Goal: Task Accomplishment & Management: Manage account settings

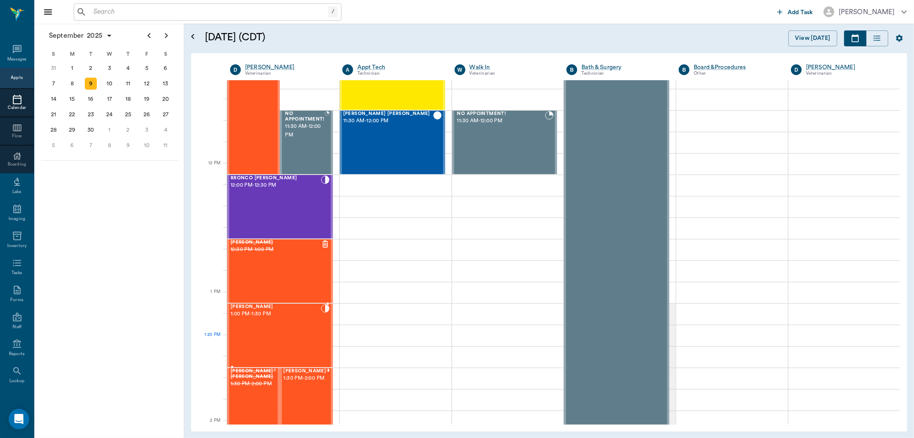
scroll to position [481, 0]
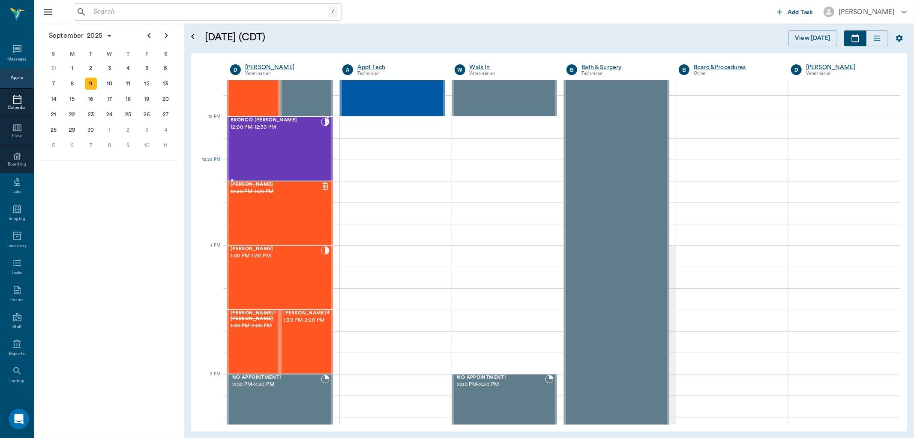
click at [300, 164] on div "BRONCO Crouse 12:00 PM - 12:30 PM" at bounding box center [276, 148] width 90 height 63
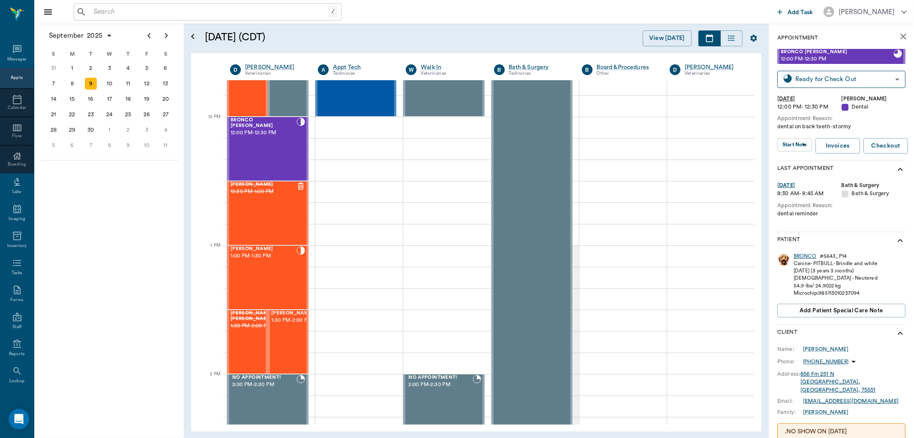
click at [800, 257] on div "BRONCO" at bounding box center [805, 255] width 23 height 7
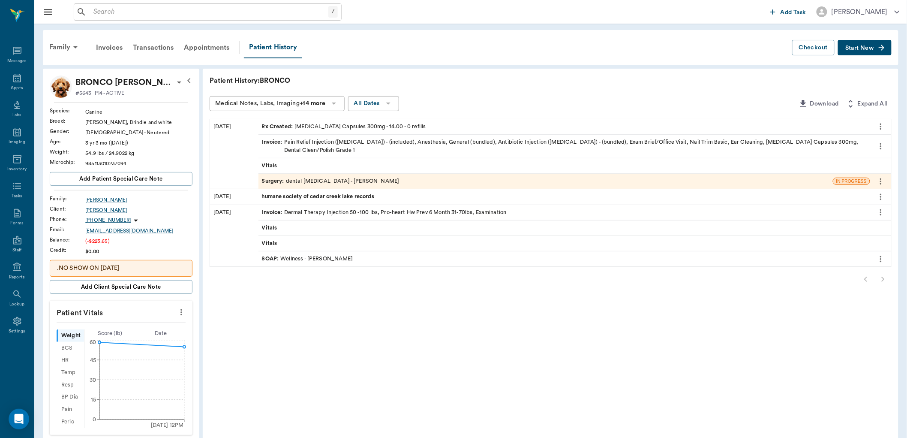
click at [372, 123] on div "Rx Created : Clindamycin Capsules 300mg - 14.00 - 0 refills" at bounding box center [344, 127] width 164 height 8
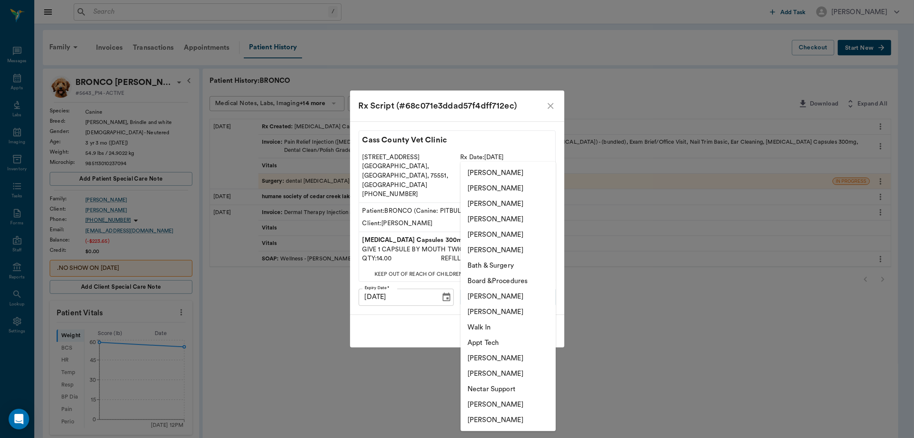
click at [517, 293] on body "/ ​ Add Task Dr. Bert Ellsworth Nectar Messages Appts Labs Imaging Inventory Ta…" at bounding box center [457, 319] width 914 height 639
click at [516, 399] on li "[PERSON_NAME]" at bounding box center [508, 403] width 95 height 15
type input "682b670d8bdc6f7f8feef3db"
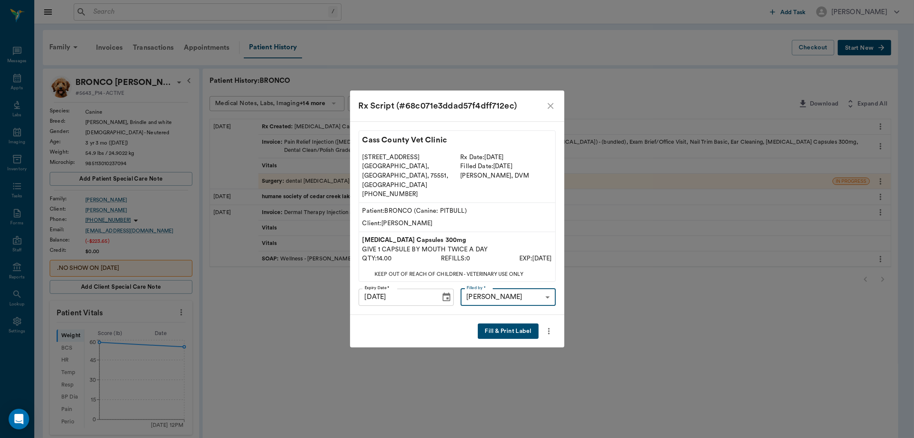
click at [520, 323] on button "Fill & Print Label" at bounding box center [508, 331] width 60 height 16
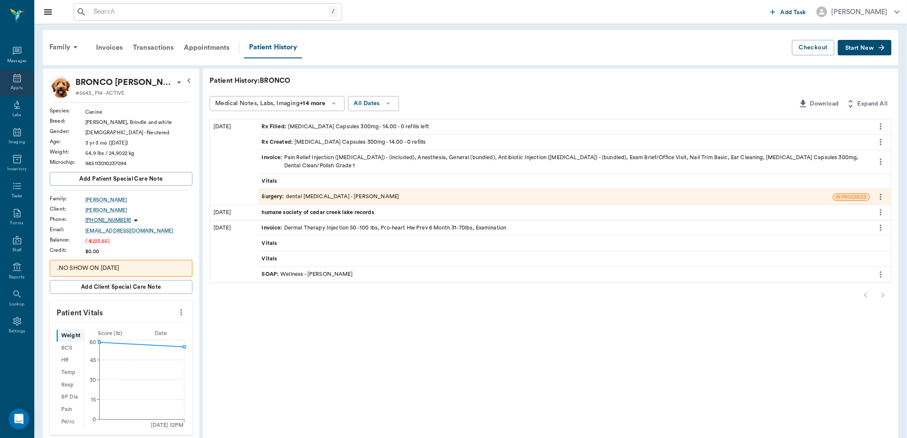
click at [18, 75] on icon at bounding box center [17, 78] width 10 height 10
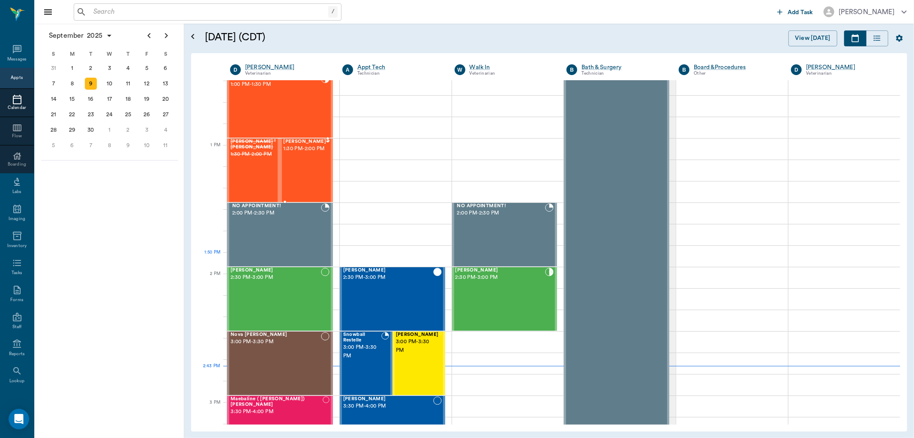
scroll to position [581, 0]
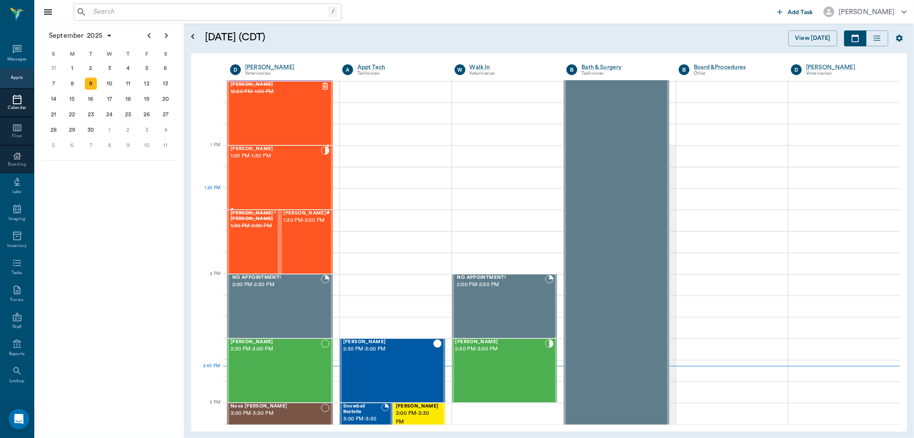
click at [311, 198] on div "Louise McWaters 1:00 PM - 1:30 PM" at bounding box center [276, 177] width 90 height 63
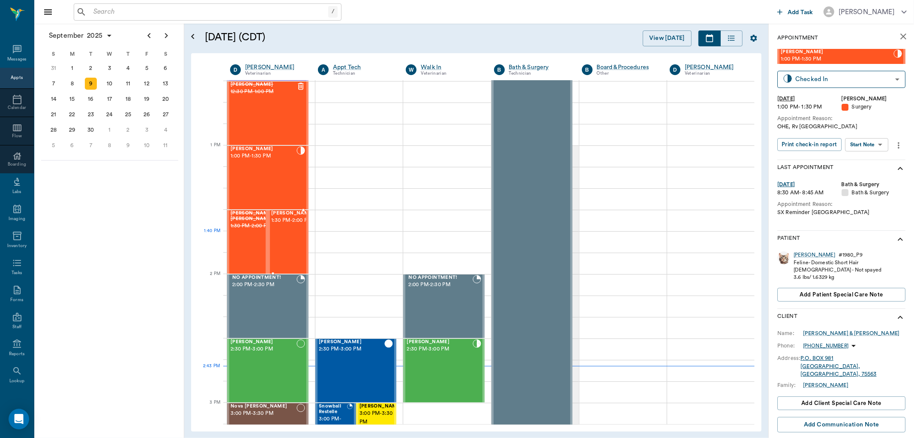
click at [284, 240] on div "Kilo Woodle 1:30 PM - 2:00 PM" at bounding box center [292, 241] width 43 height 63
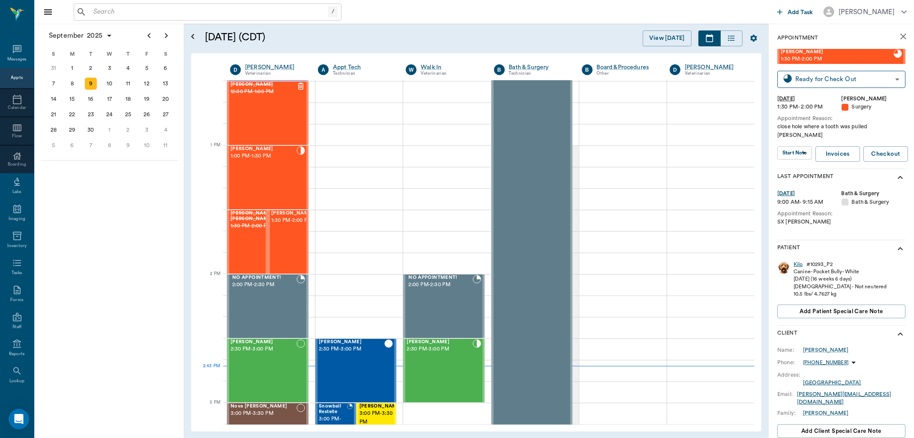
click at [795, 261] on div "Kilo" at bounding box center [798, 264] width 9 height 7
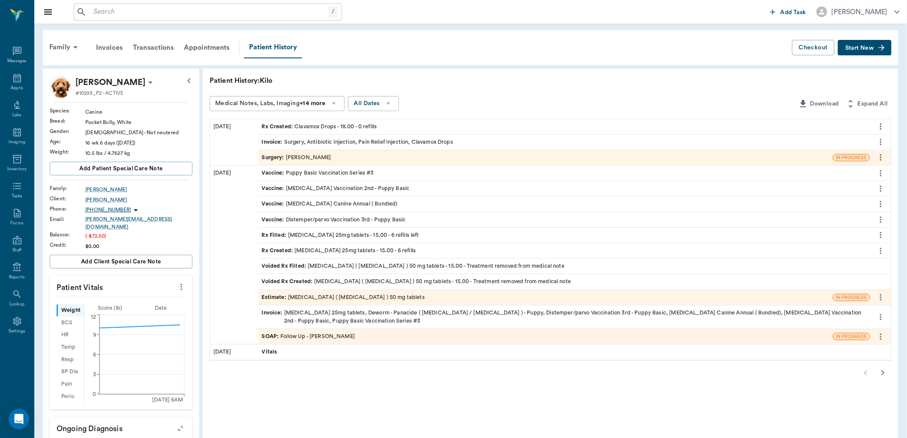
click at [306, 124] on div "Rx Created : Clavamox Drops - 18.00 - 0 refills" at bounding box center [319, 127] width 115 height 8
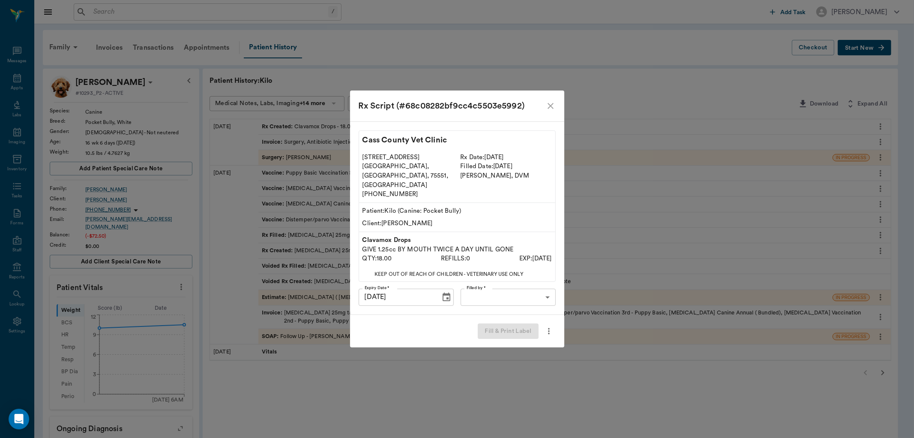
click at [506, 285] on body "/ ​ Add Task Dr. Bert Ellsworth Nectar Messages Appts Labs Imaging Inventory Ta…" at bounding box center [457, 346] width 914 height 692
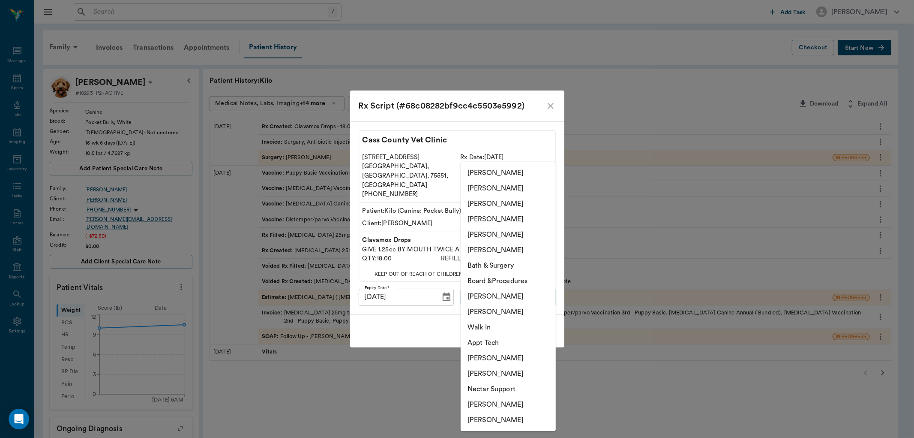
click at [488, 202] on li "[PERSON_NAME]" at bounding box center [508, 203] width 95 height 15
type input "63ec2e7e52e12b0ba117b124"
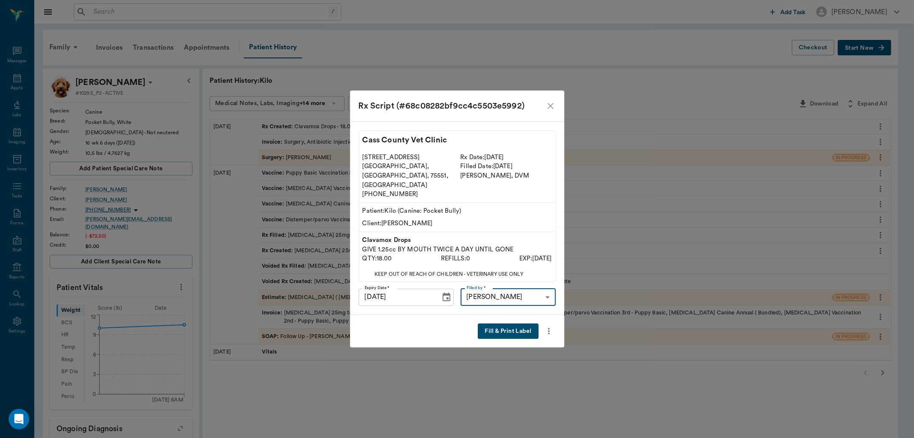
click at [494, 323] on button "Fill & Print Label" at bounding box center [508, 331] width 60 height 16
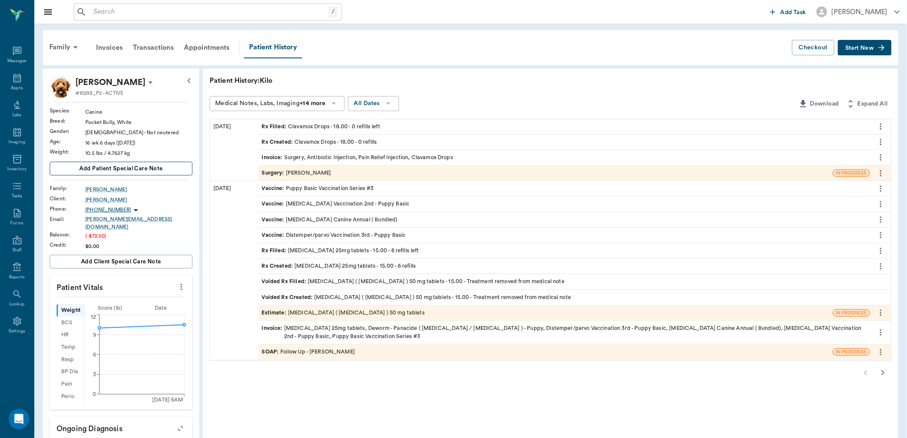
click at [168, 165] on button "Add patient Special Care Note" at bounding box center [121, 169] width 143 height 14
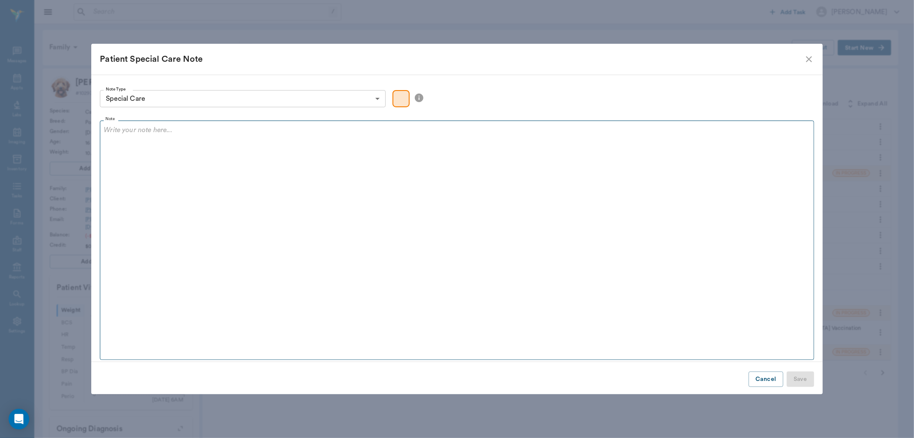
click at [149, 131] on p at bounding box center [457, 130] width 706 height 10
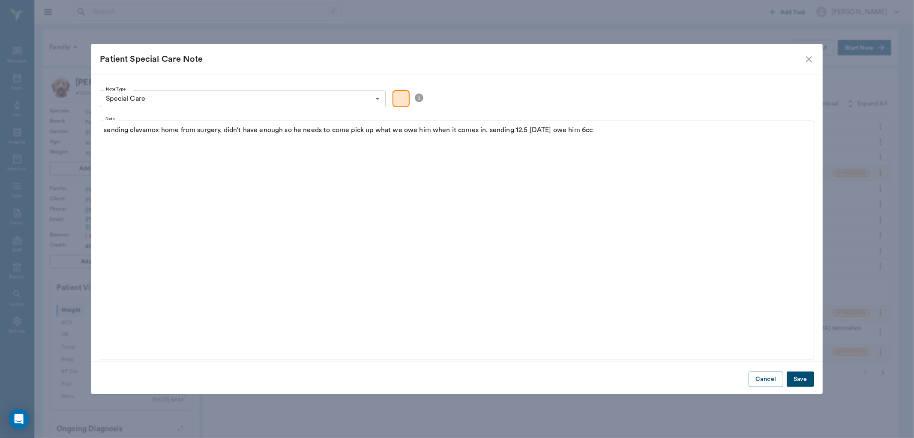
click at [795, 374] on button "Save" at bounding box center [800, 379] width 27 height 16
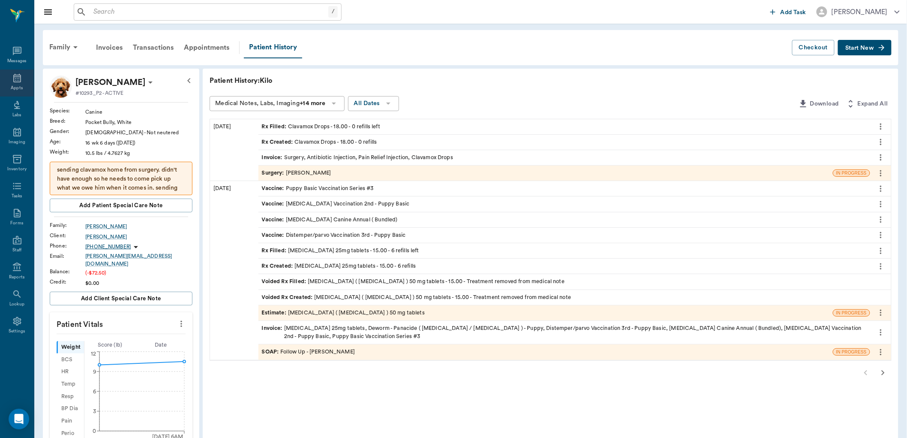
click at [15, 79] on icon at bounding box center [17, 78] width 10 height 10
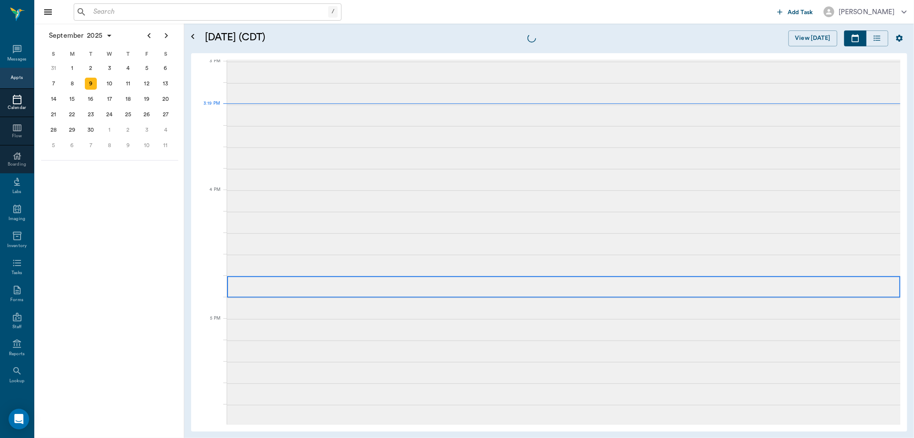
scroll to position [901, 0]
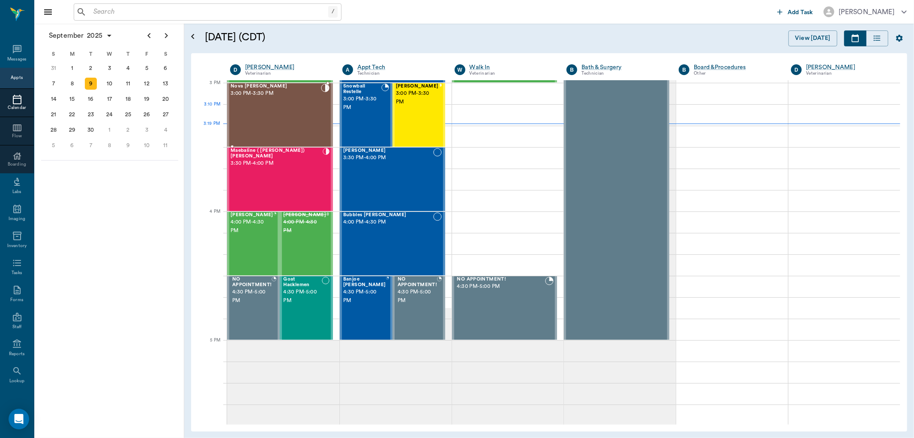
click at [290, 120] on div "Nova Dupree 3:00 PM - 3:30 PM" at bounding box center [276, 115] width 90 height 63
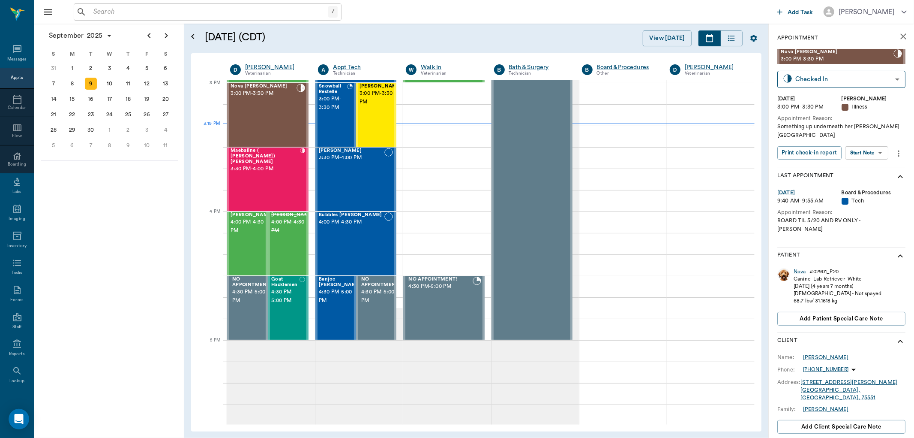
click at [873, 142] on body "/ ​ Add Task Dr. Bert Ellsworth Nectar Messages Appts Calendar Flow Boarding La…" at bounding box center [457, 219] width 914 height 438
click at [866, 158] on button "View SOAP" at bounding box center [857, 162] width 29 height 10
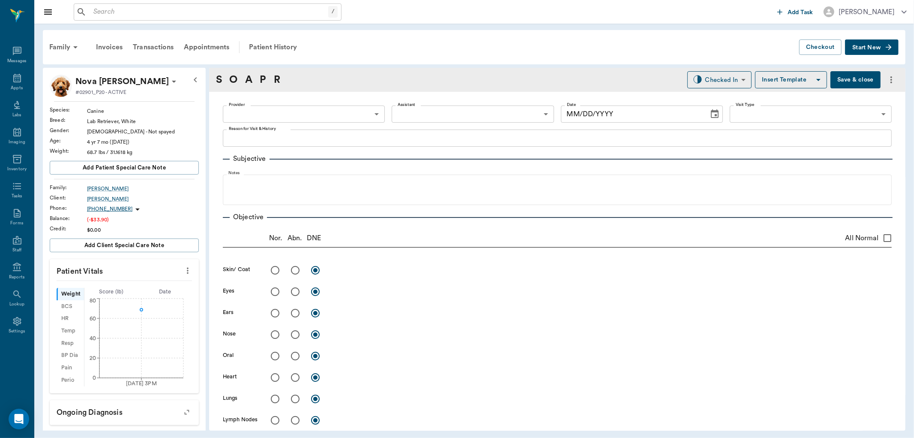
type input "63ec2f075fda476ae8351a4d"
type input "63ec2e7e52e12b0ba117b124"
type input "65d2be4f46e3a538d89b8c15"
type textarea "Something up underneath her chin Caryn"
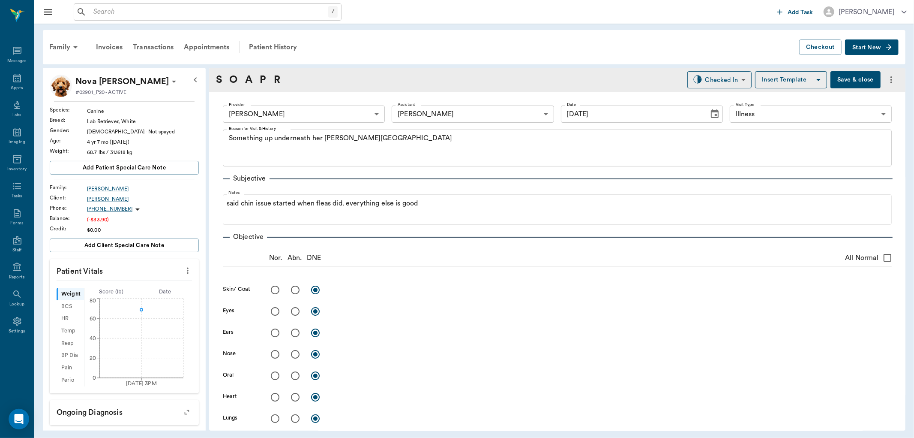
type input "[DATE]"
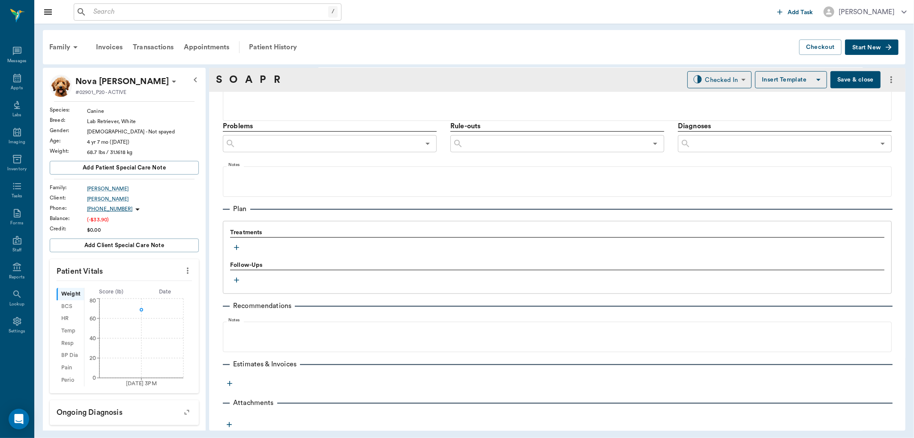
click at [236, 246] on icon "button" at bounding box center [236, 247] width 9 height 9
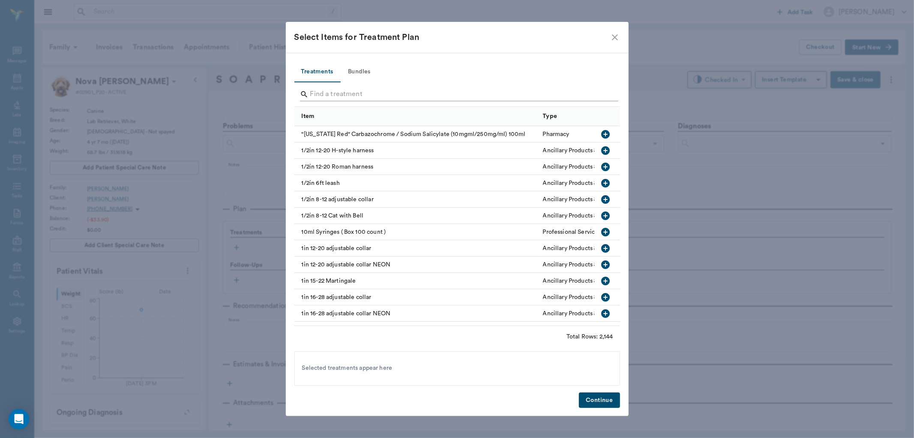
click at [338, 89] on input "Search" at bounding box center [457, 94] width 295 height 14
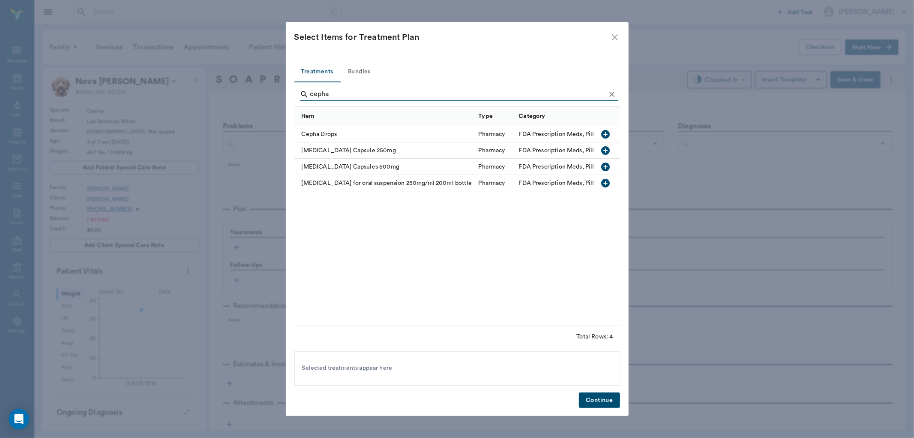
type input "cepha"
click at [606, 166] on icon "button" at bounding box center [605, 167] width 10 height 10
click at [606, 397] on button "Continue" at bounding box center [599, 400] width 41 height 16
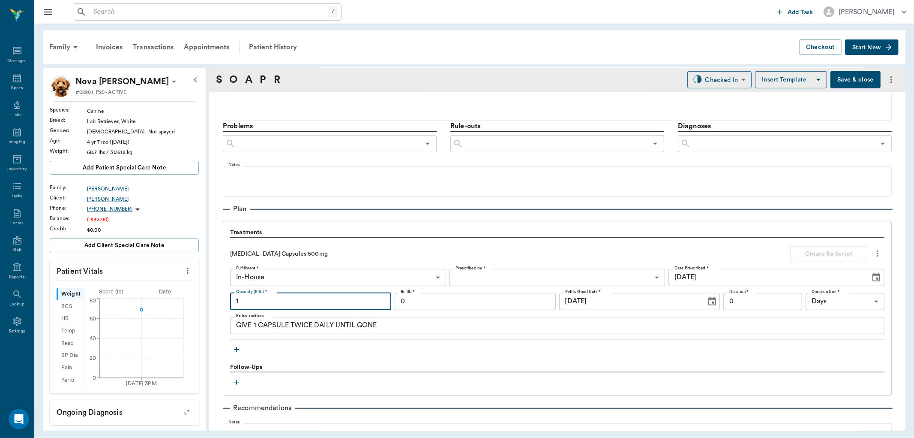
click at [290, 302] on input "1" at bounding box center [310, 301] width 161 height 17
type input "20"
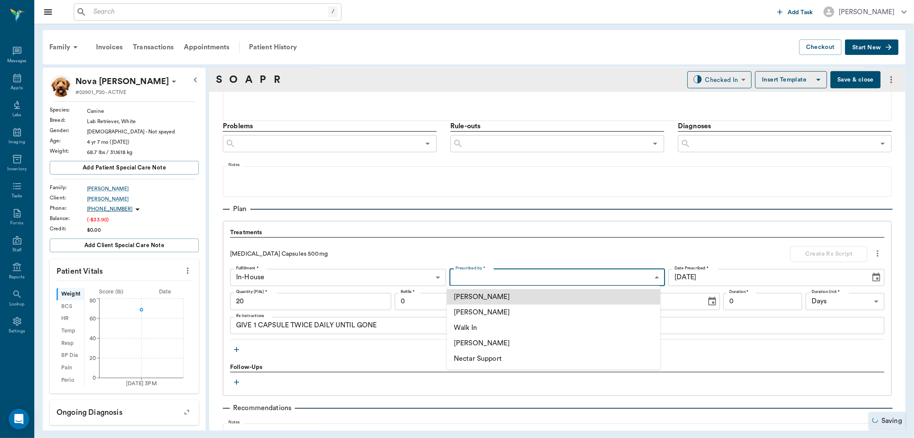
click at [504, 273] on body "/ ​ Add Task Dr. Bert Ellsworth Nectar Messages Appts Labs Imaging Inventory Ta…" at bounding box center [457, 219] width 914 height 438
click at [501, 306] on li "[PERSON_NAME]" at bounding box center [553, 311] width 213 height 15
type input "63ec2f075fda476ae8351a4d"
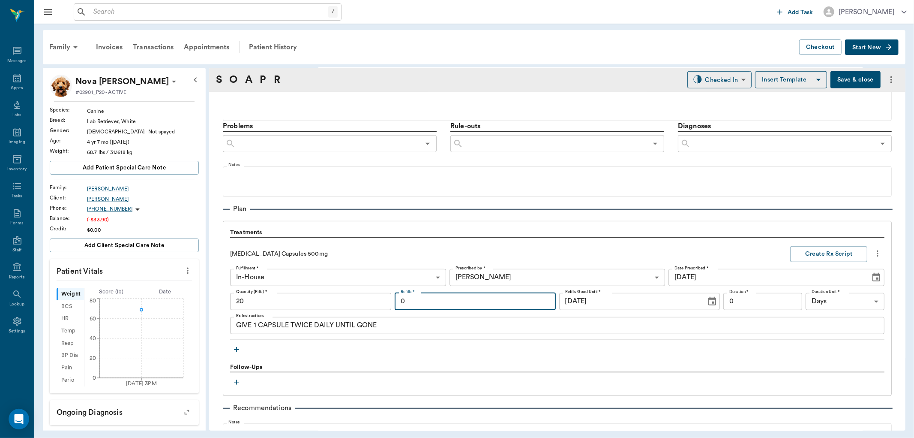
click at [444, 305] on input "0" at bounding box center [475, 301] width 161 height 17
type input "1"
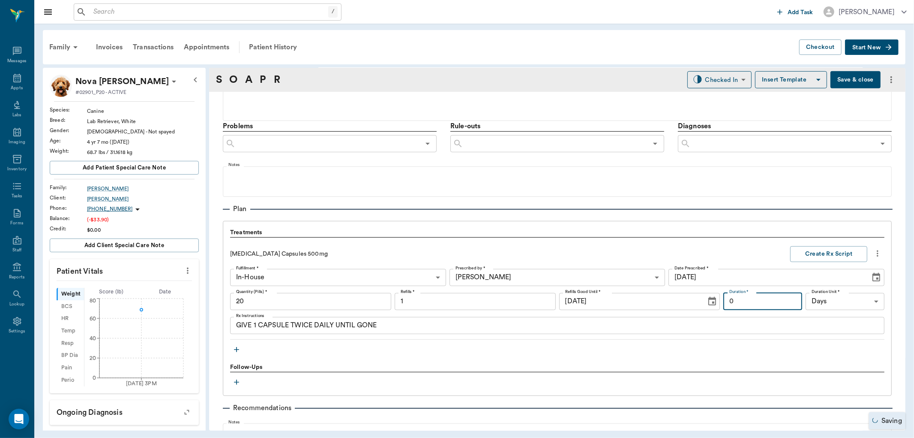
click at [760, 301] on input "0" at bounding box center [762, 301] width 79 height 17
type input "15"
click at [240, 301] on input "20" at bounding box center [310, 301] width 161 height 17
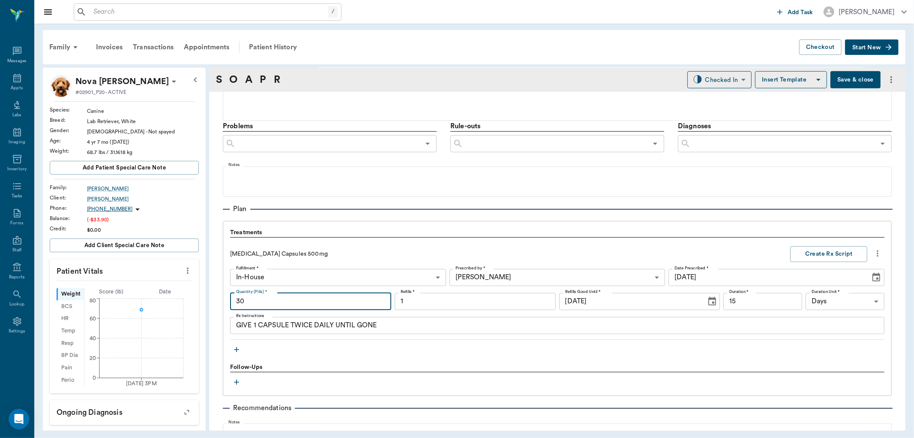
type input "30"
click at [361, 363] on div "Follow-Ups" at bounding box center [557, 367] width 654 height 9
click at [828, 251] on button "Create Rx Script" at bounding box center [828, 254] width 77 height 16
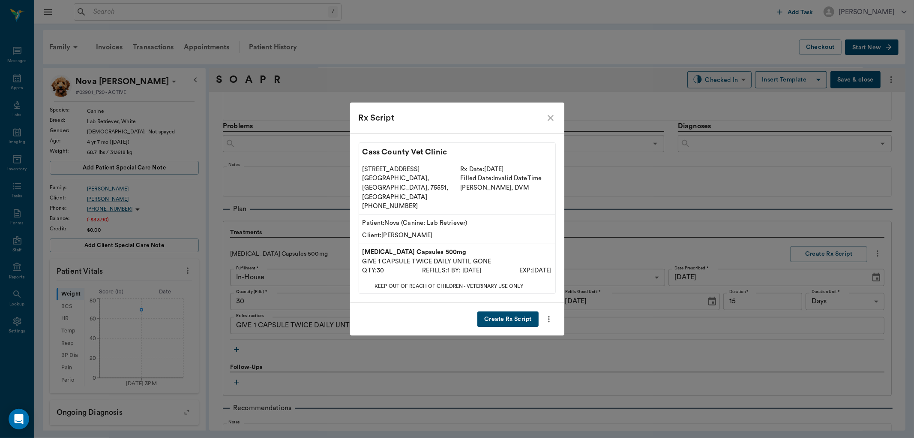
click at [530, 311] on button "Create Rx Script" at bounding box center [507, 319] width 61 height 16
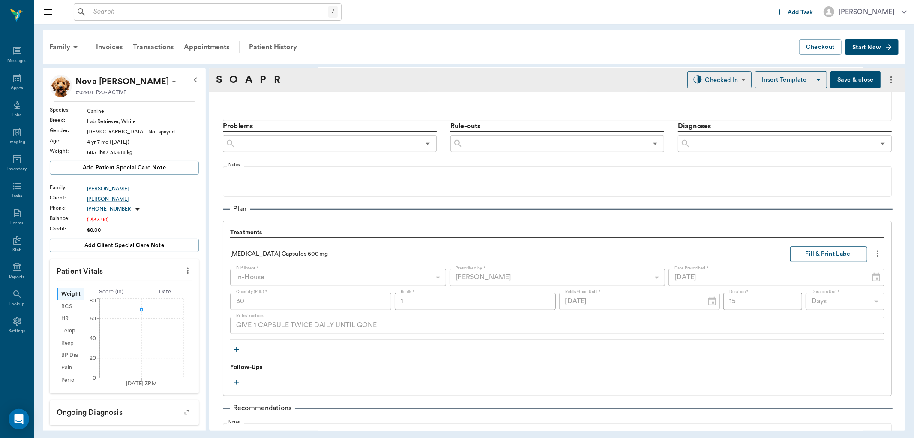
click at [802, 256] on button "Fill & Print Label" at bounding box center [828, 254] width 77 height 16
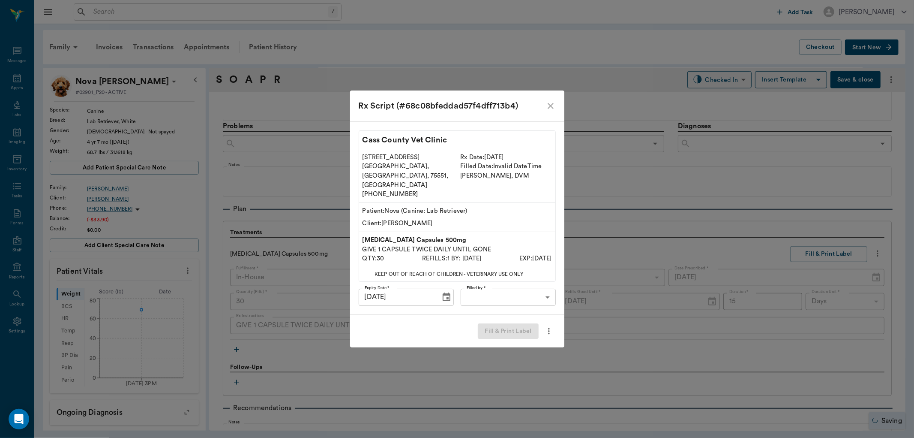
click at [533, 281] on body "/ ​ Add Task Dr. Bert Ellsworth Nectar Messages Appts Labs Imaging Inventory Ta…" at bounding box center [457, 219] width 914 height 438
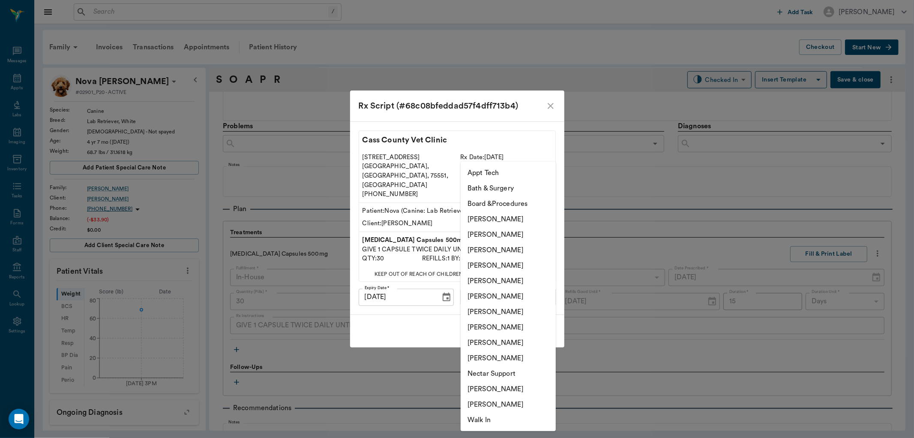
click at [525, 259] on li "[PERSON_NAME]" at bounding box center [508, 265] width 95 height 15
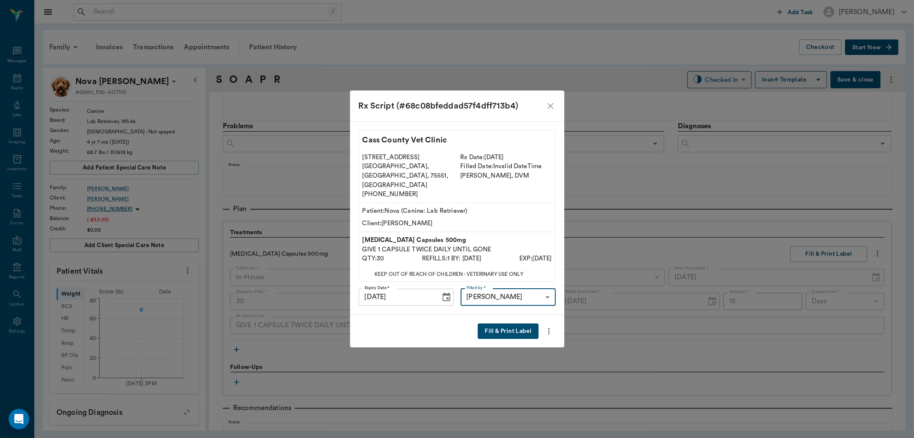
type input "63ec2f075fda476ae8351a4d"
drag, startPoint x: 490, startPoint y: 322, endPoint x: 491, endPoint y: 318, distance: 4.5
click at [490, 323] on button "Fill & Print Label" at bounding box center [508, 331] width 60 height 16
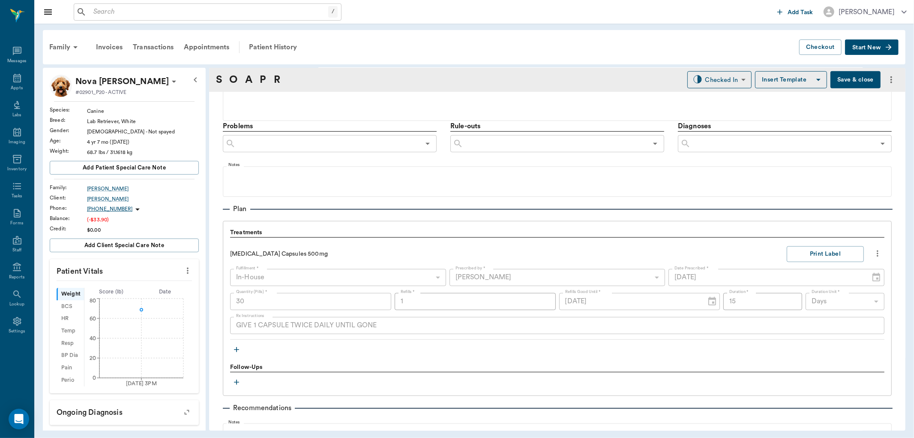
click at [237, 348] on icon "button" at bounding box center [236, 349] width 5 height 5
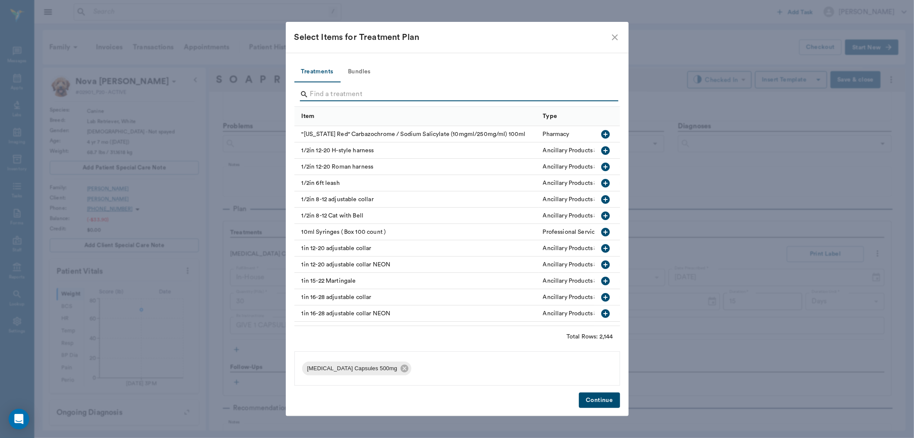
click at [350, 92] on input "Search" at bounding box center [457, 94] width 295 height 14
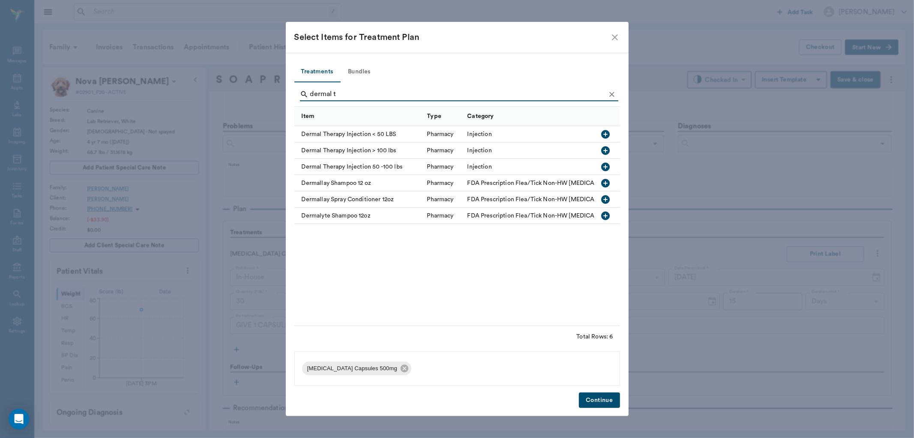
type input "dermal t"
click at [604, 135] on icon "button" at bounding box center [605, 134] width 9 height 9
click at [607, 403] on button "Continue" at bounding box center [599, 400] width 41 height 16
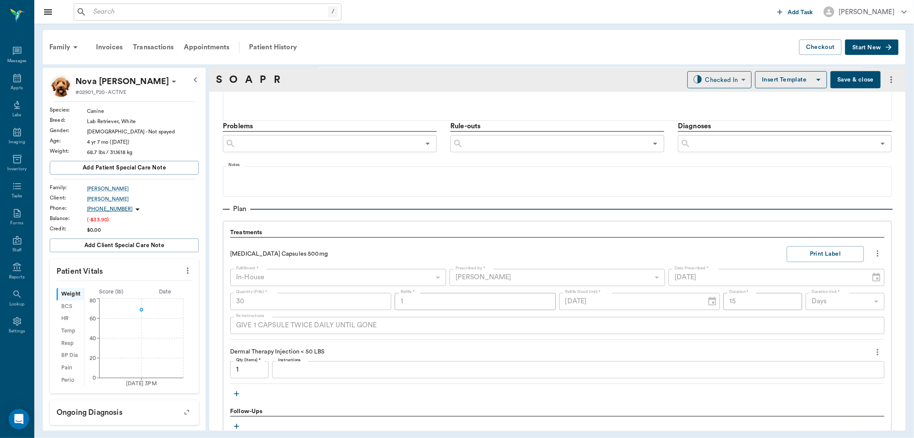
click at [409, 376] on div "x Instructions" at bounding box center [578, 369] width 612 height 17
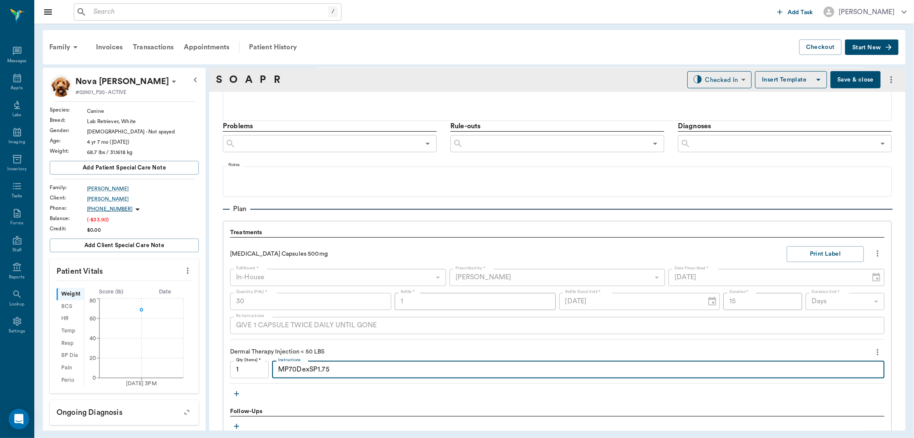
type textarea "MP70DexSP1.75"
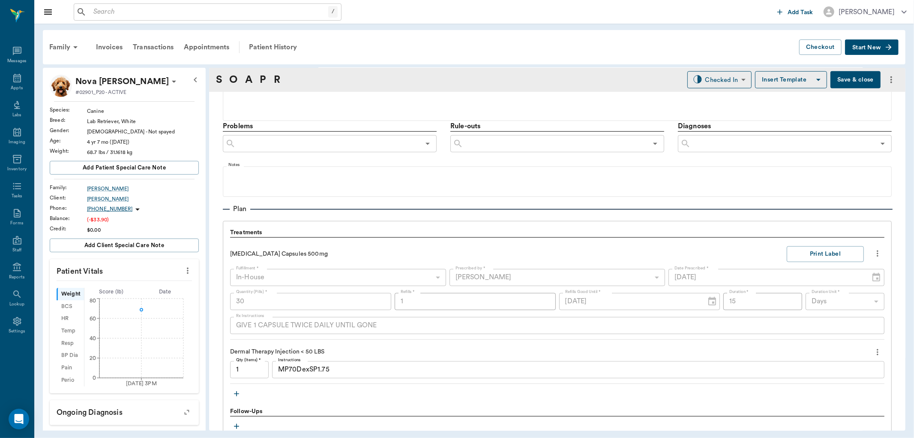
click at [239, 391] on icon "button" at bounding box center [236, 393] width 9 height 9
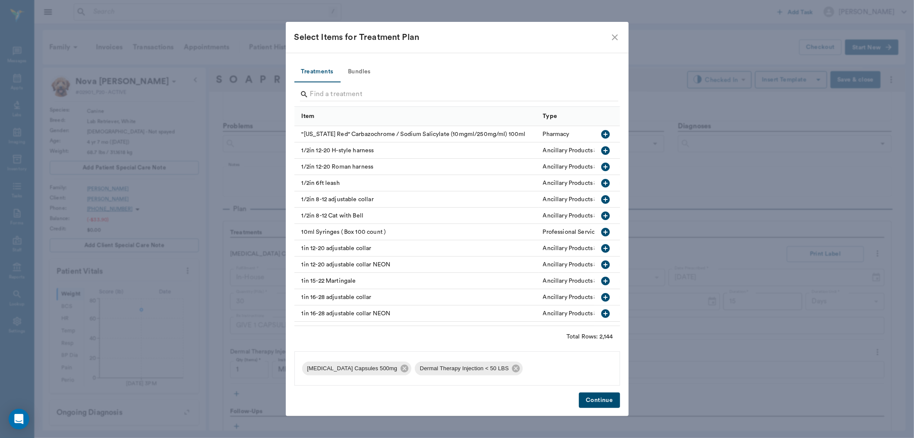
click at [354, 102] on div "Search" at bounding box center [459, 94] width 318 height 15
click at [357, 100] on input "Search" at bounding box center [457, 94] width 295 height 14
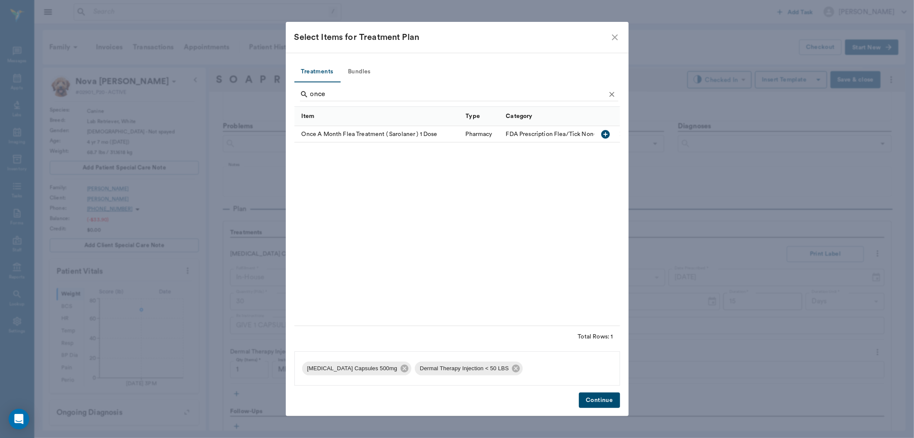
click at [604, 135] on icon "button" at bounding box center [605, 134] width 9 height 9
type input "o"
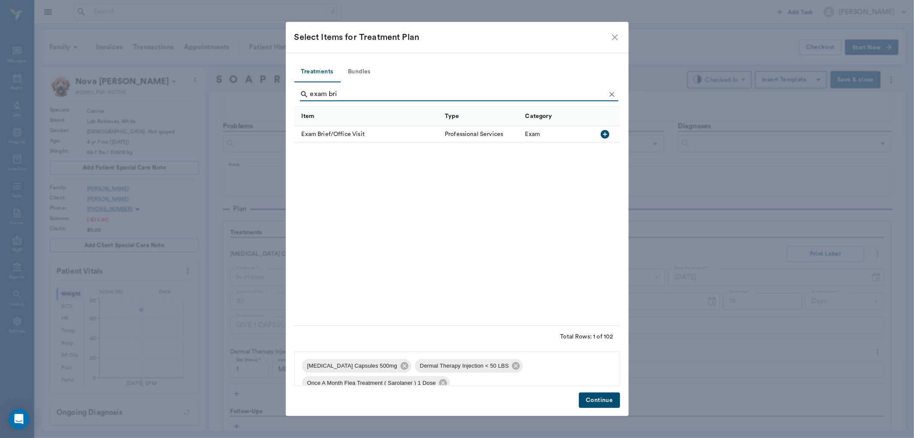
type input "exam bri"
click at [603, 136] on icon "button" at bounding box center [605, 134] width 9 height 9
click at [591, 404] on button "Continue" at bounding box center [599, 400] width 41 height 16
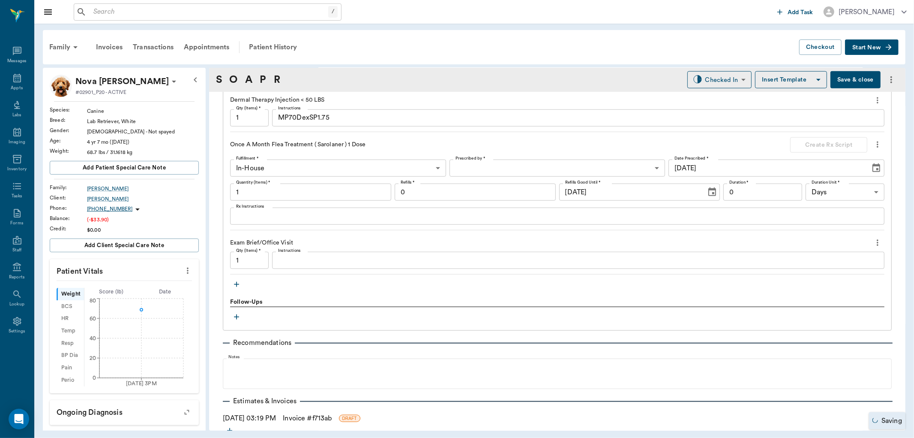
scroll to position [772, 0]
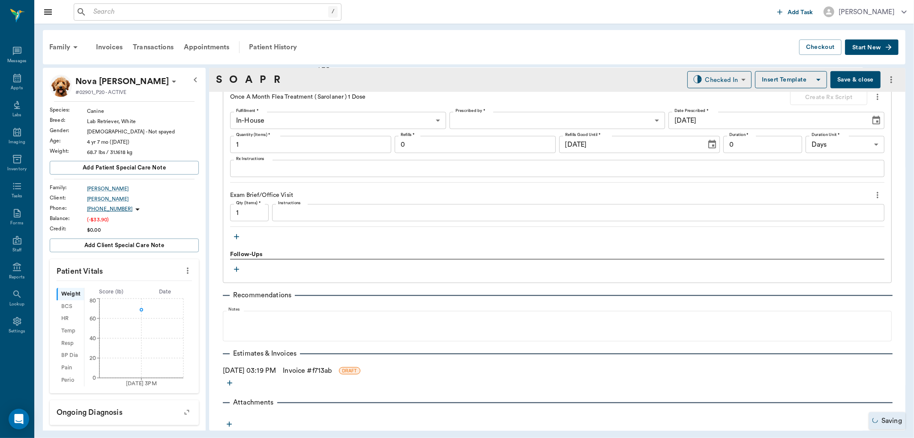
click at [306, 365] on link "Invoice # f713ab" at bounding box center [307, 370] width 49 height 10
click at [309, 366] on link "Invoice # f713ab" at bounding box center [307, 370] width 49 height 10
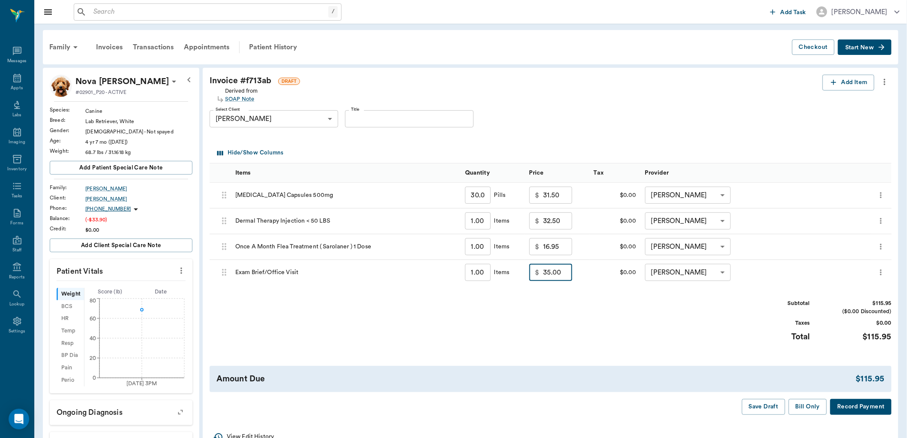
click at [545, 276] on input "35.00" at bounding box center [557, 272] width 29 height 17
click at [545, 274] on input "35.00" at bounding box center [557, 272] width 29 height 17
type input "25.00"
click at [587, 316] on div "Subtotal $105.95 ($0.00 Discounted) Taxes $0.00 Total $105.95" at bounding box center [551, 325] width 682 height 53
click at [803, 403] on button "Bill Only" at bounding box center [807, 407] width 39 height 16
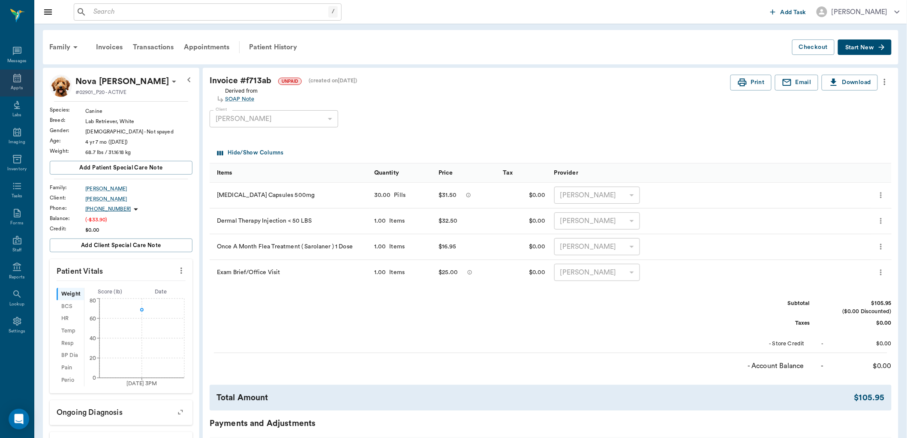
click at [9, 79] on div "Appts" at bounding box center [17, 82] width 34 height 27
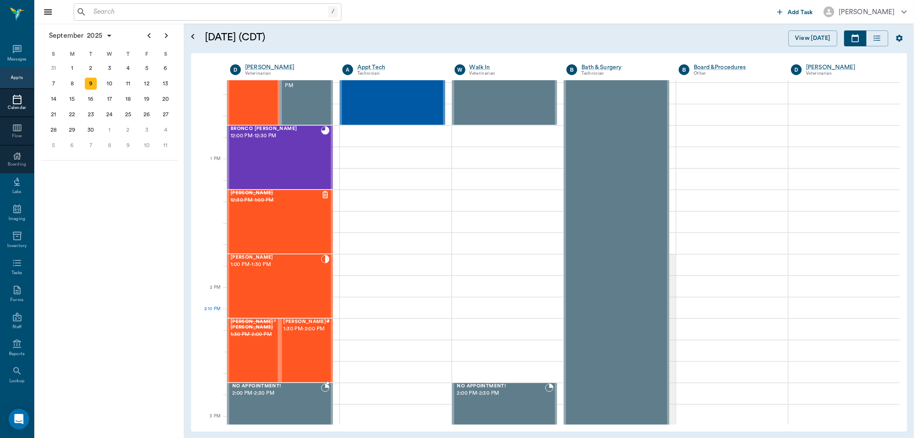
scroll to position [568, 0]
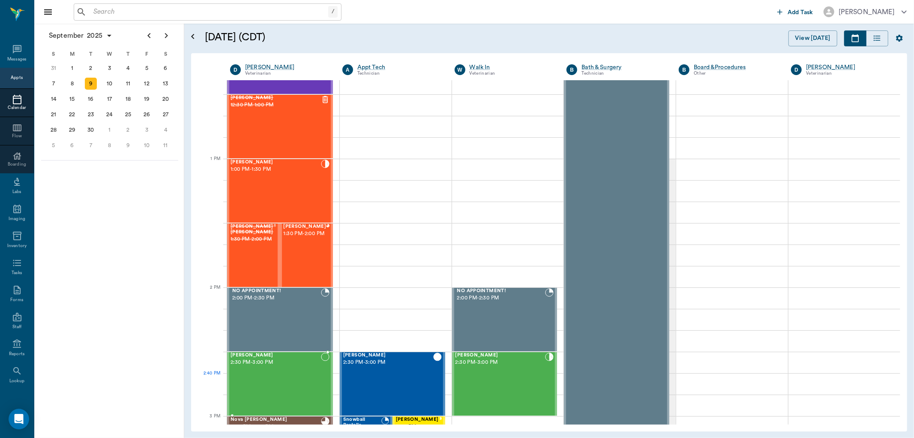
click at [272, 380] on div "Lucifer Marshall 2:30 PM - 3:00 PM" at bounding box center [276, 383] width 90 height 63
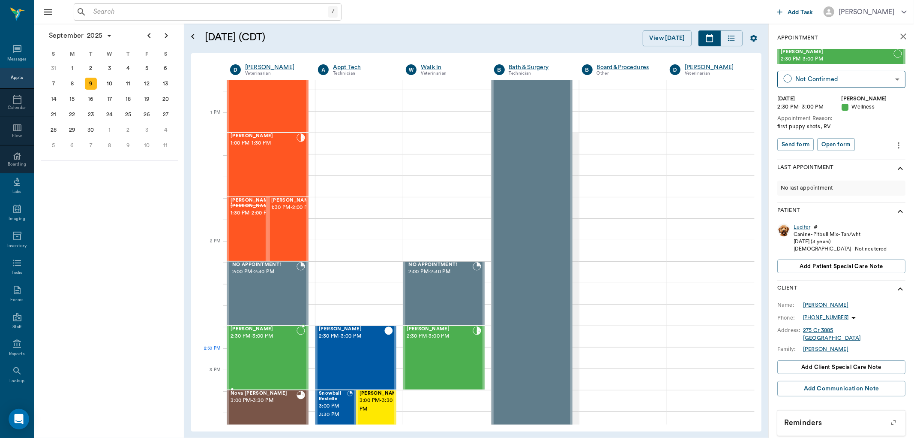
scroll to position [615, 0]
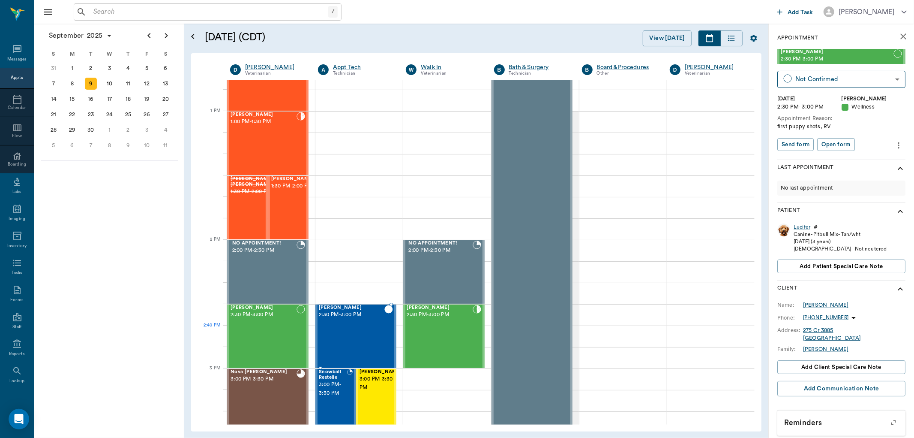
click at [327, 331] on div "Max Caudle 2:30 PM - 3:00 PM" at bounding box center [352, 336] width 66 height 63
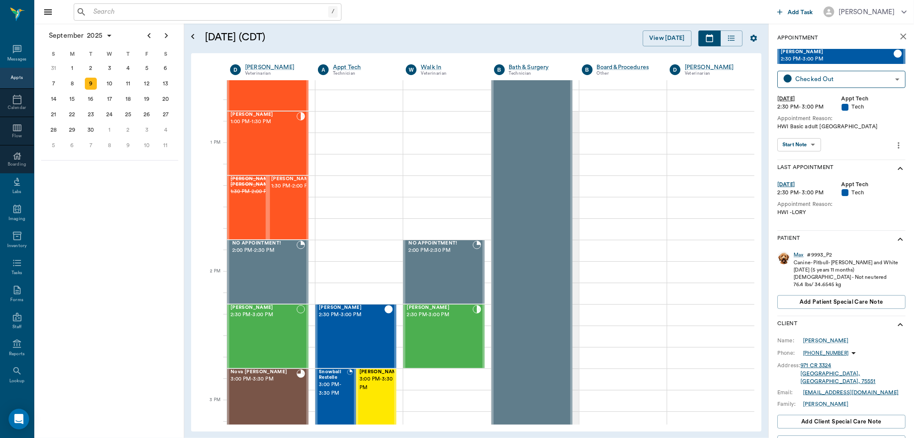
scroll to position [520, 0]
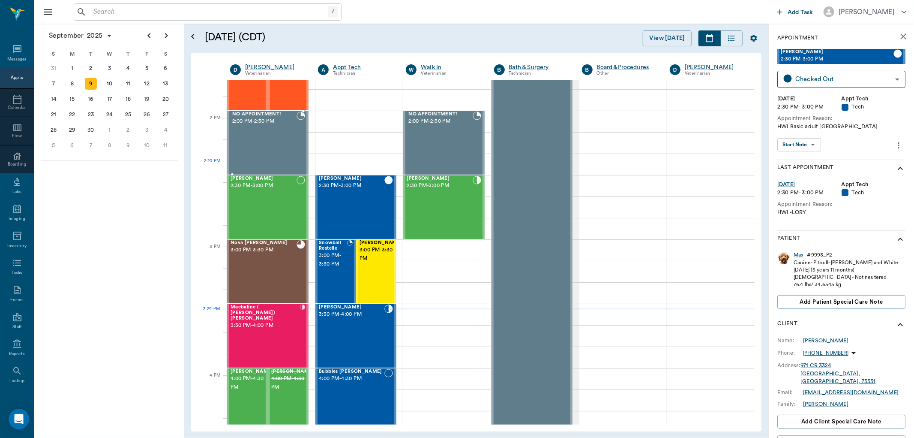
scroll to position [710, 0]
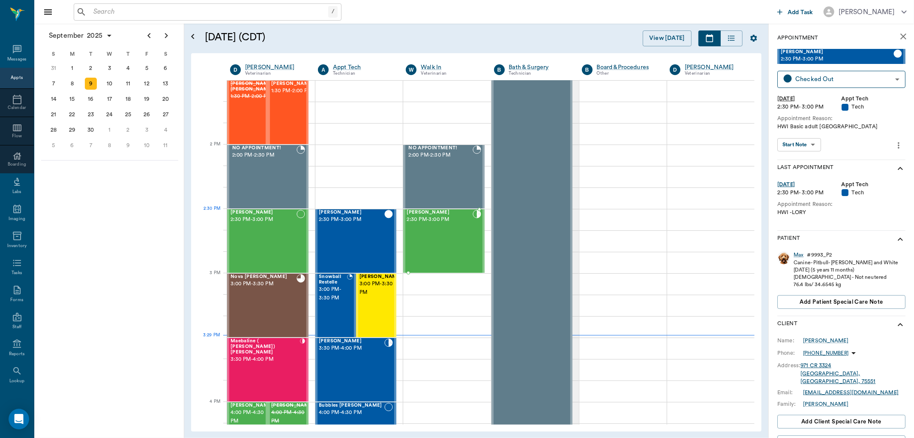
click at [425, 229] on div "Cleo Storey 2:30 PM - 3:00 PM" at bounding box center [440, 241] width 66 height 63
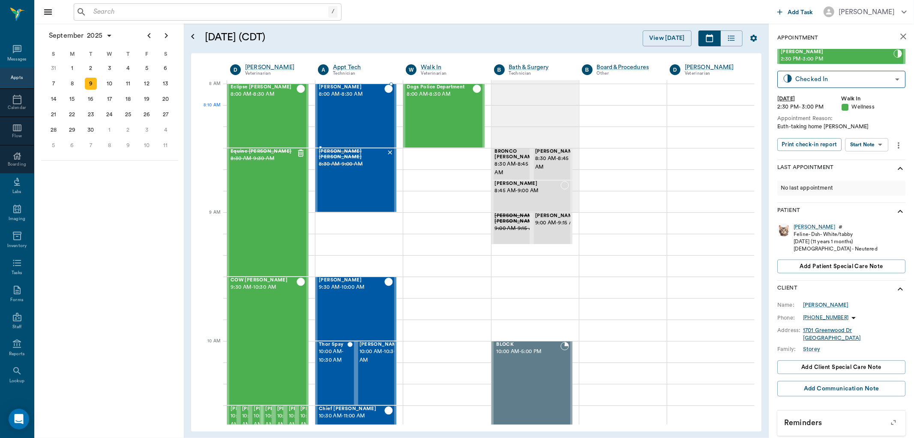
click at [347, 108] on div "Sarge Newkirk 8:00 AM - 8:30 AM" at bounding box center [352, 115] width 66 height 63
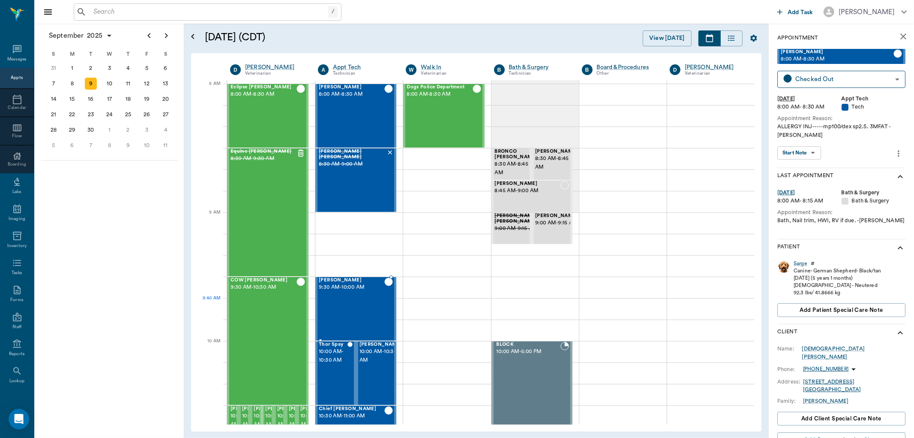
click at [363, 305] on div "Buddy Lutrick 9:30 AM - 10:00 AM" at bounding box center [352, 308] width 66 height 63
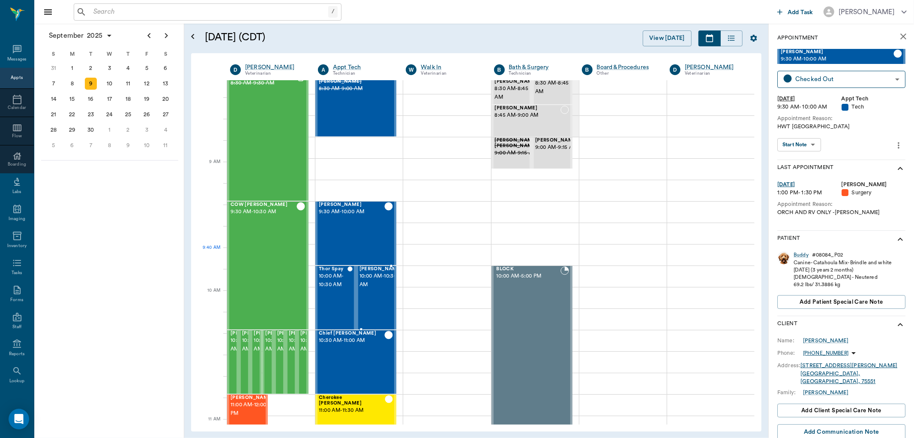
scroll to position [95, 0]
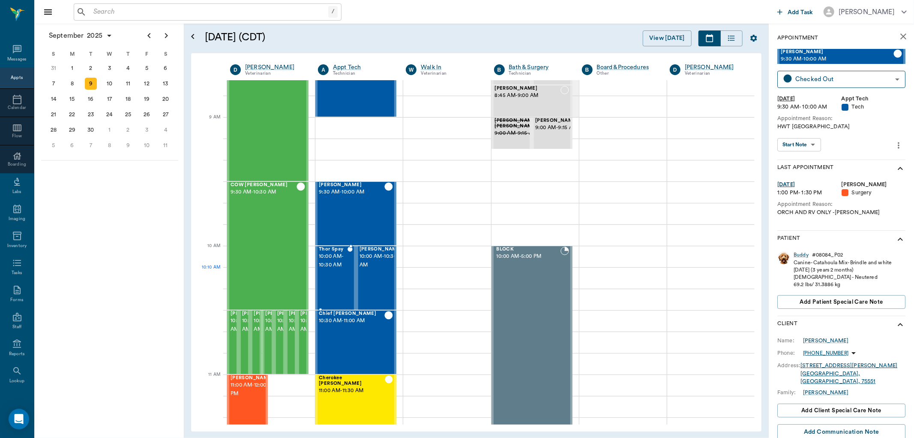
click at [338, 269] on div "Thor Spay 10:00 AM - 10:30 AM" at bounding box center [333, 277] width 29 height 63
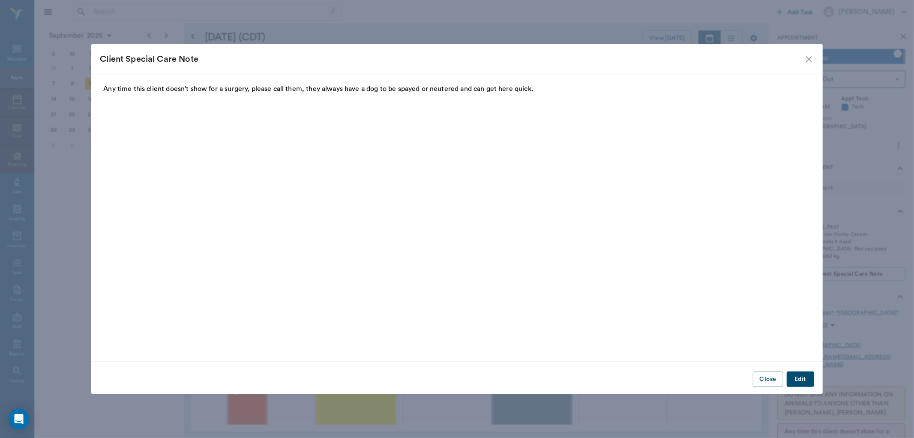
click at [806, 60] on icon "close" at bounding box center [809, 59] width 10 height 10
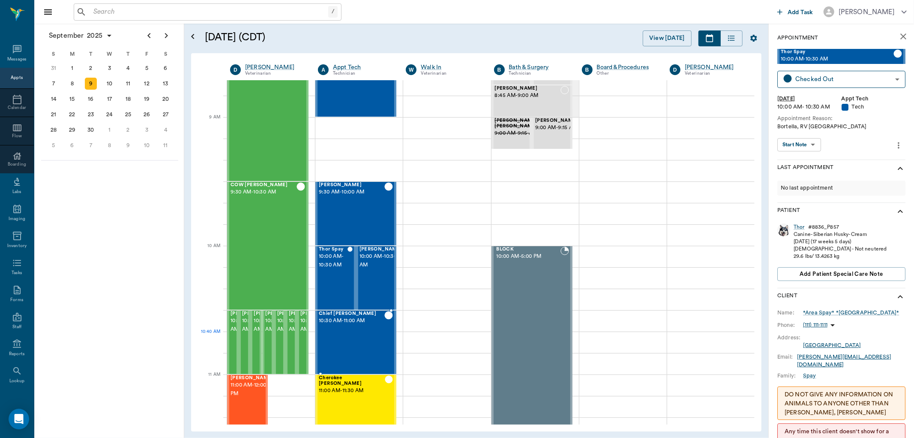
click at [362, 339] on div "Chief Healy 10:30 AM - 11:00 AM" at bounding box center [352, 342] width 66 height 63
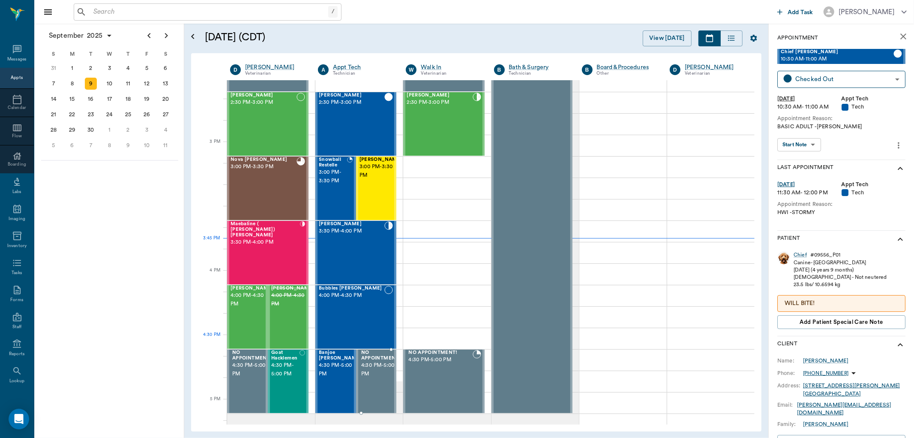
scroll to position [857, 0]
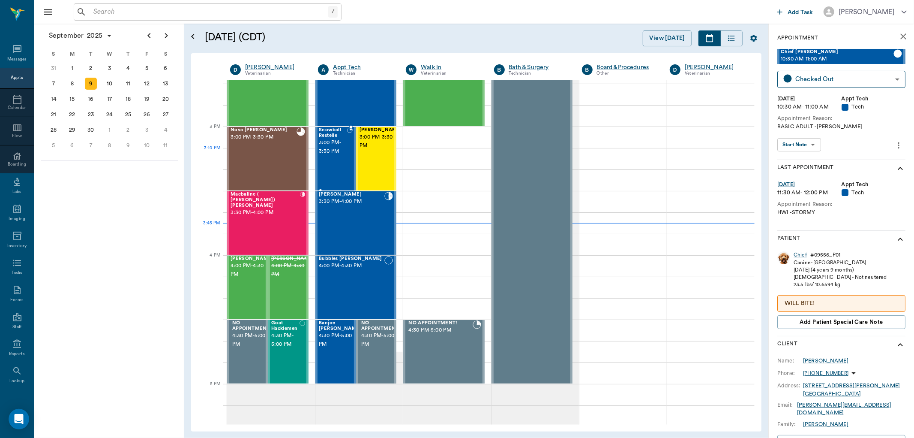
click at [333, 162] on div "Snowball Restelle 3:00 PM - 3:30 PM" at bounding box center [333, 158] width 28 height 63
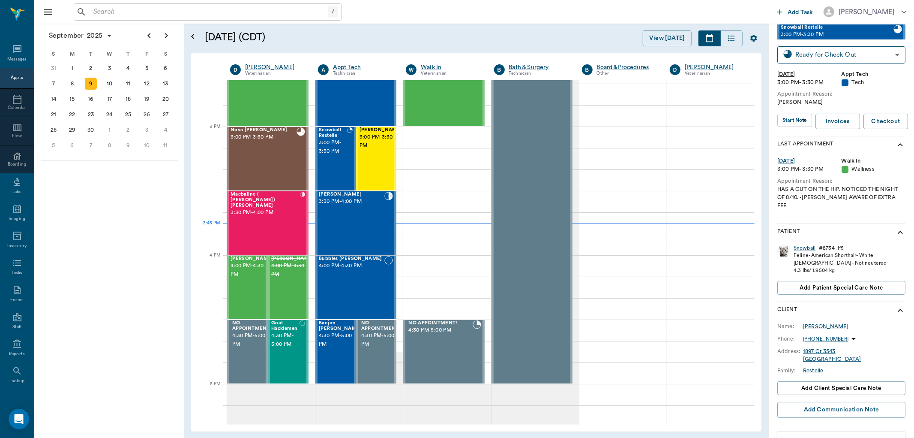
scroll to position [82, 0]
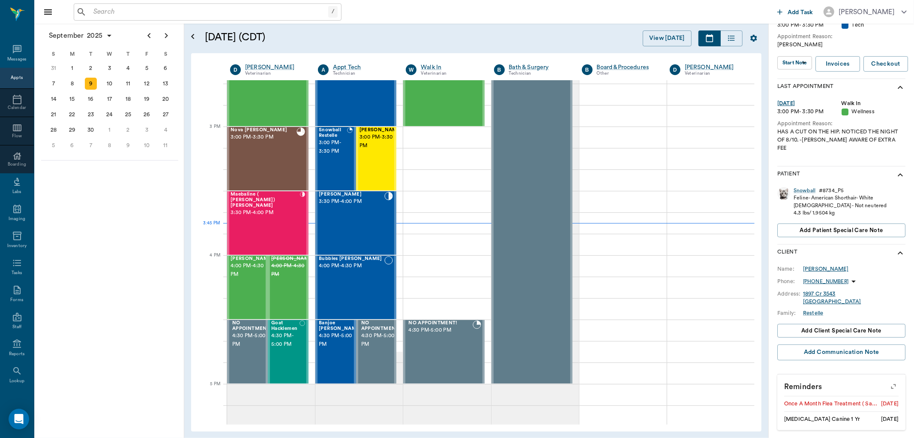
click at [817, 265] on div "Nate Restelle" at bounding box center [825, 269] width 45 height 8
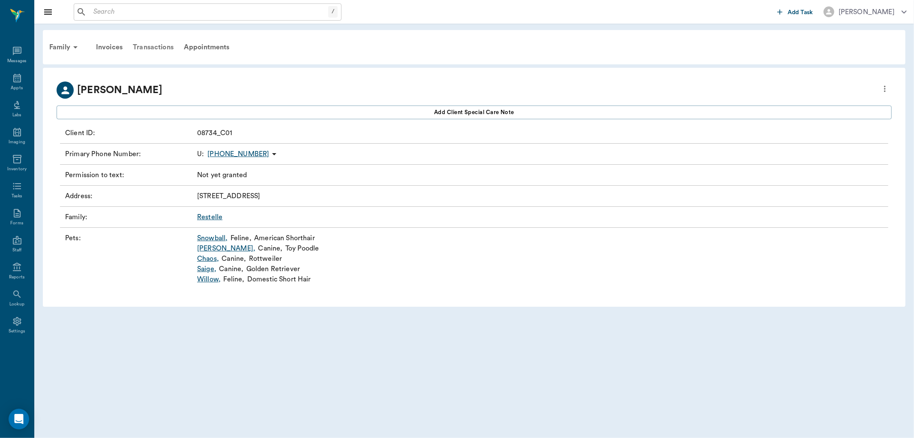
click at [156, 46] on div "Transactions" at bounding box center [153, 47] width 51 height 21
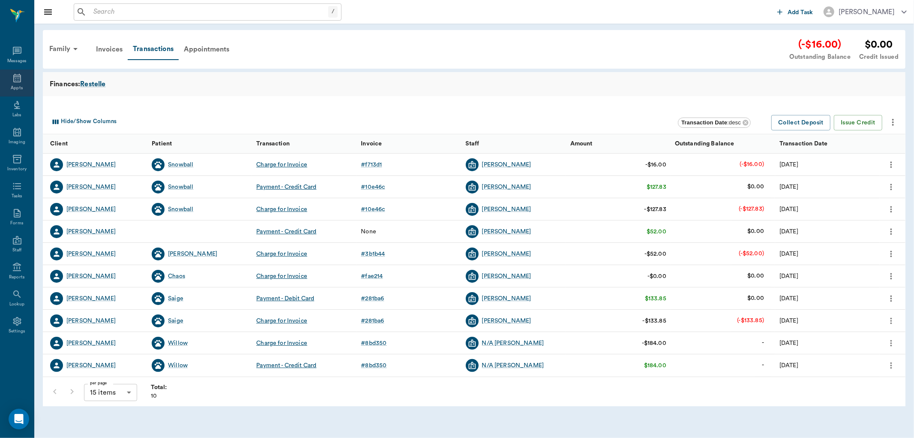
click at [8, 82] on div "Appts" at bounding box center [17, 82] width 34 height 27
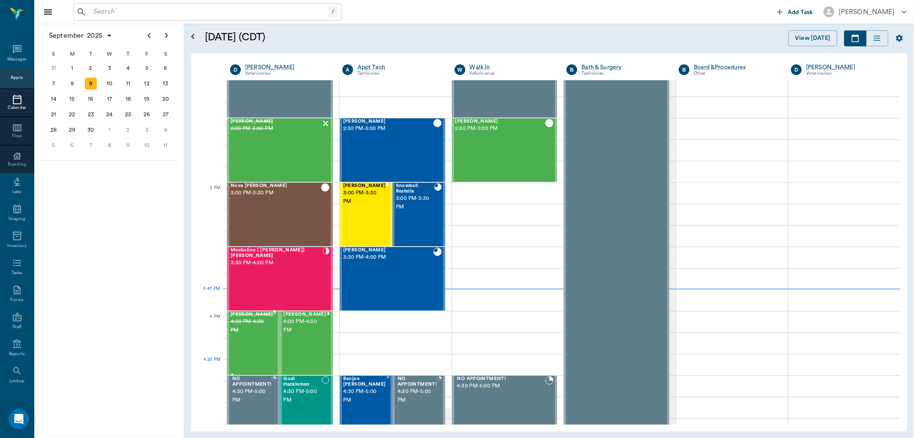
scroll to position [806, 0]
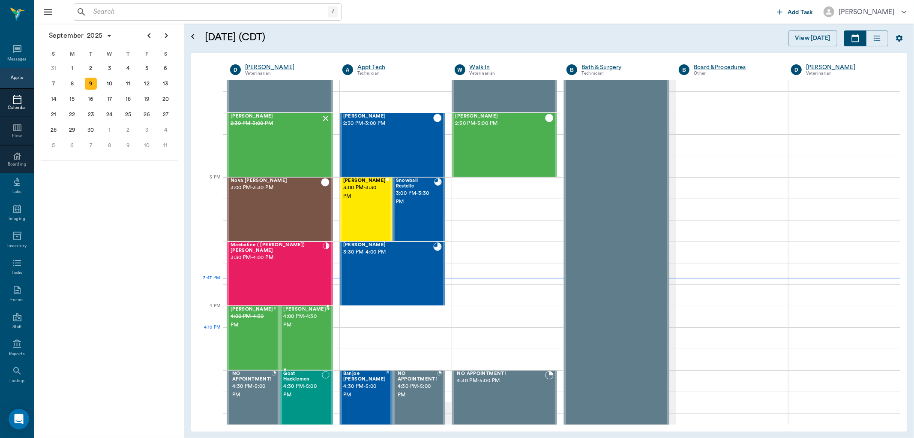
click at [302, 331] on div "Misha Eason 4:00 PM - 4:30 PM" at bounding box center [304, 337] width 43 height 63
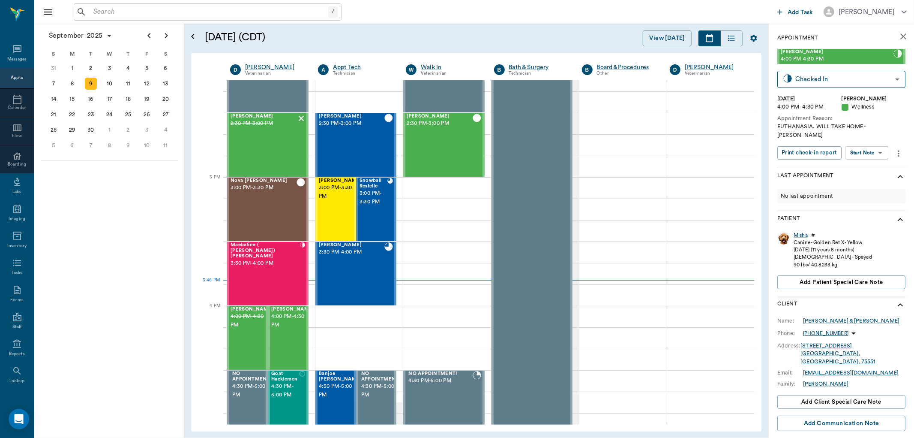
click at [869, 143] on body "/ ​ Add Task Dr. Bert Ellsworth Nectar Messages Appts Calendar Flow Boarding La…" at bounding box center [457, 219] width 914 height 438
click at [866, 159] on button "Start SOAP" at bounding box center [857, 162] width 29 height 10
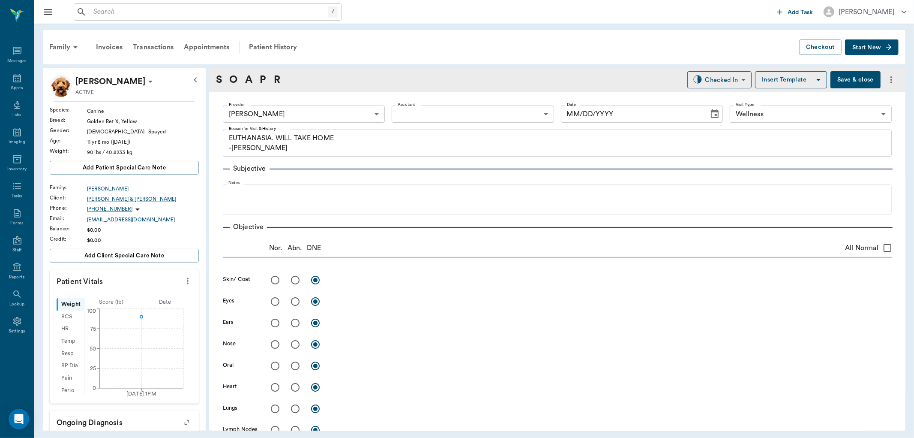
type input "63ec2f075fda476ae8351a4d"
type input "65d2be4f46e3a538d89b8c14"
type textarea "EUTHANASIA. WILL TAKE HOME -LORY"
type input "[DATE]"
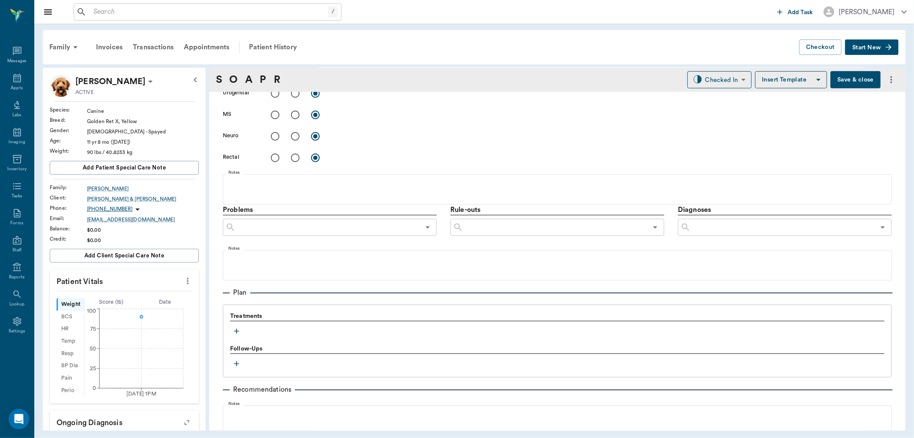
scroll to position [463, 0]
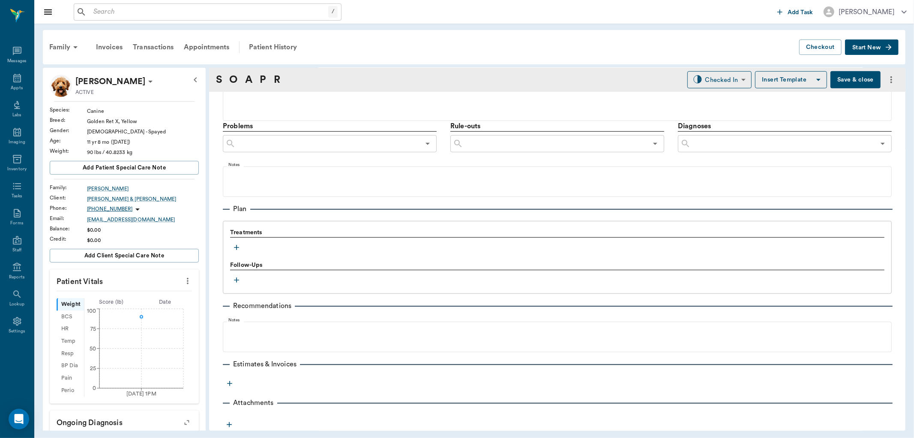
click at [237, 246] on icon "button" at bounding box center [236, 247] width 5 height 5
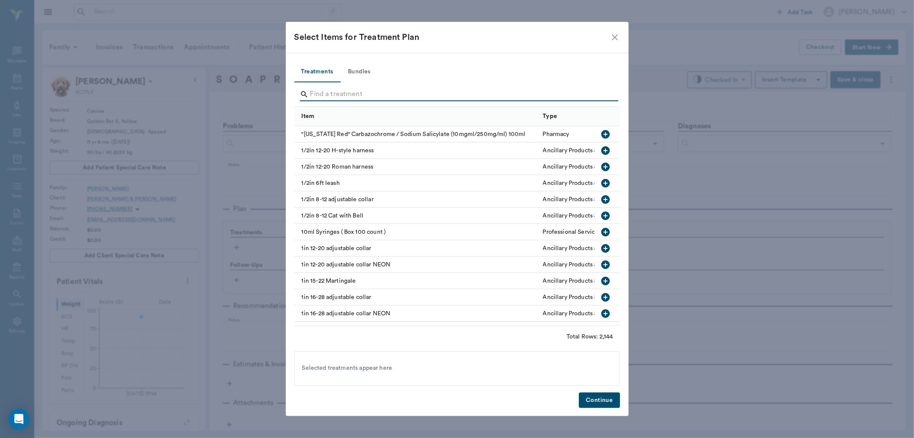
click at [322, 97] on input "Search" at bounding box center [457, 94] width 295 height 14
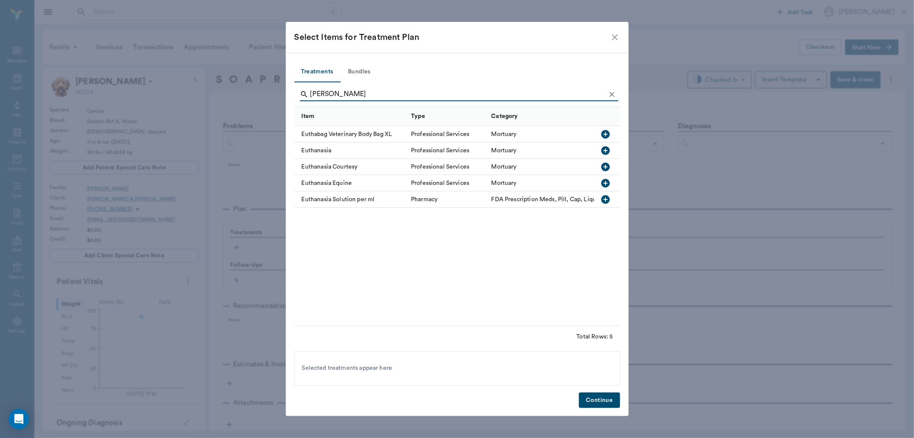
type input "eutha"
click at [605, 149] on icon "button" at bounding box center [605, 150] width 10 height 10
click at [601, 401] on button "Continue" at bounding box center [599, 400] width 41 height 16
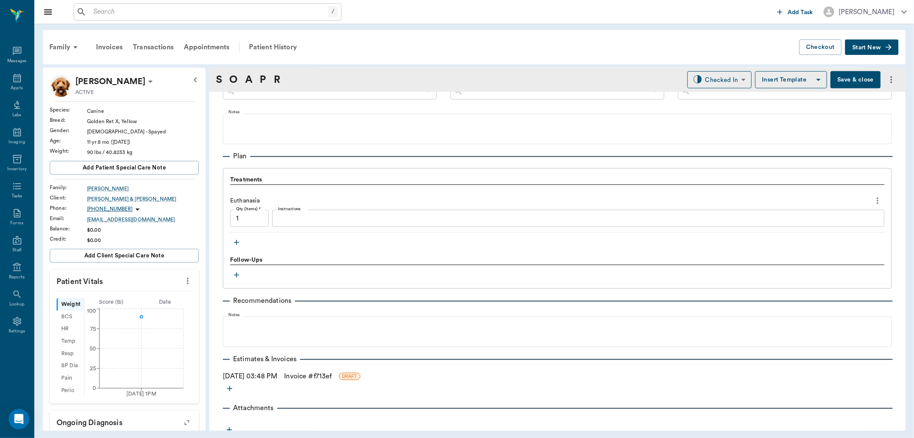
scroll to position [521, 0]
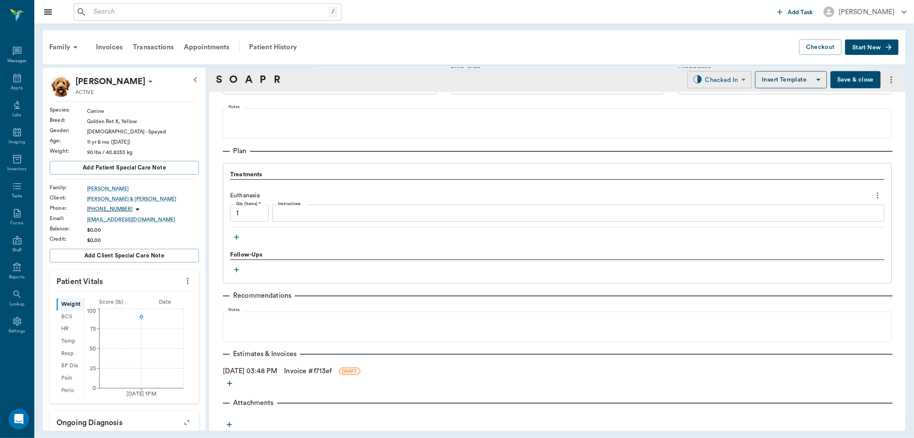
click at [716, 74] on body "/ ​ Add Task Dr. Bert Ellsworth Nectar Messages Appts Labs Imaging Inventory Ta…" at bounding box center [457, 219] width 914 height 438
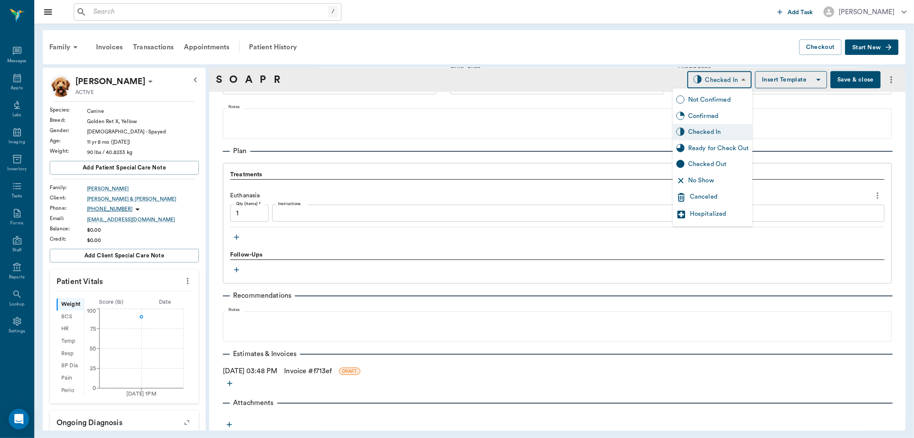
click at [717, 145] on div "Ready for Check Out" at bounding box center [718, 148] width 61 height 9
type input "READY_TO_CHECKOUT"
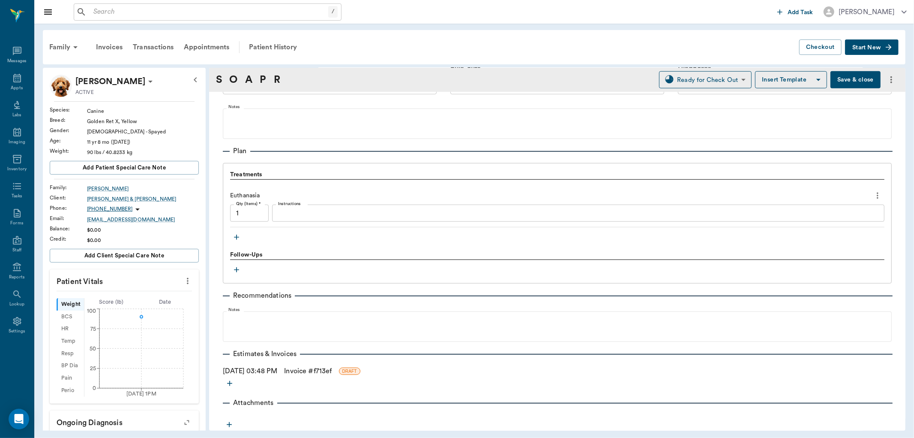
click at [315, 369] on link "Invoice # f713ef" at bounding box center [308, 371] width 48 height 10
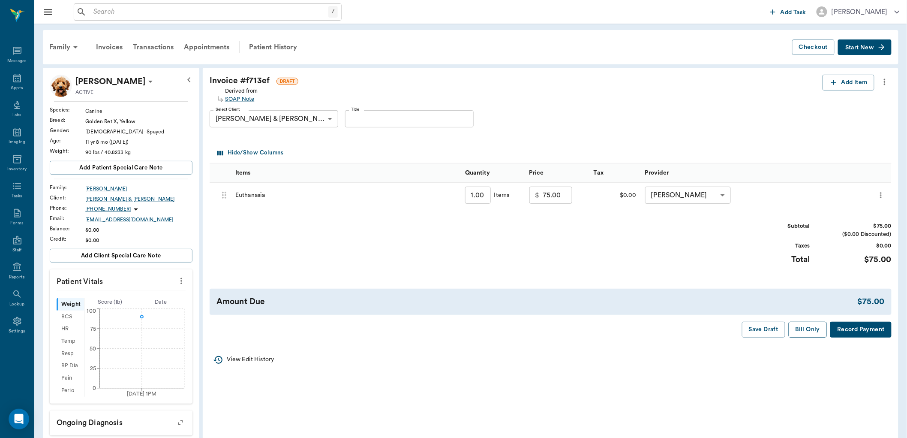
click at [805, 330] on button "Bill Only" at bounding box center [807, 329] width 39 height 16
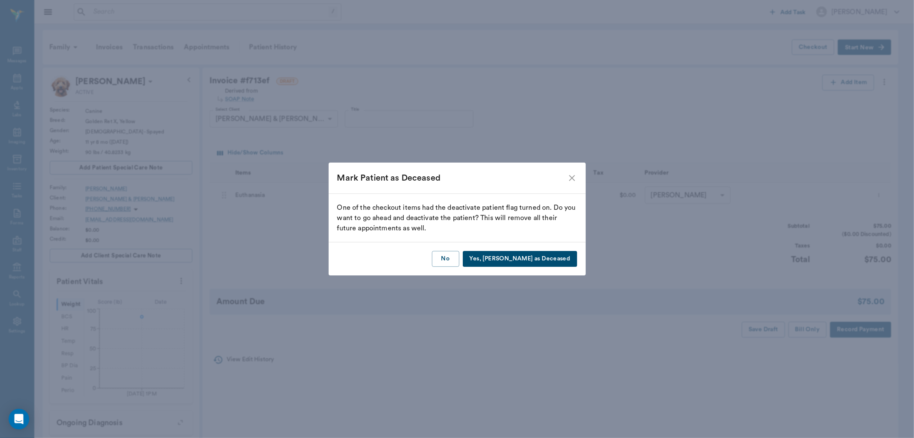
click at [550, 258] on button "Yes, Mark as Deceased" at bounding box center [520, 259] width 114 height 16
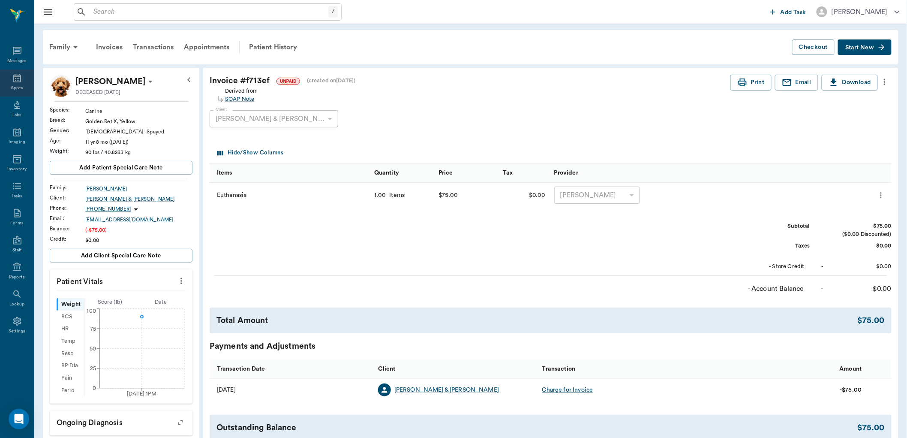
click at [19, 75] on icon at bounding box center [17, 78] width 10 height 10
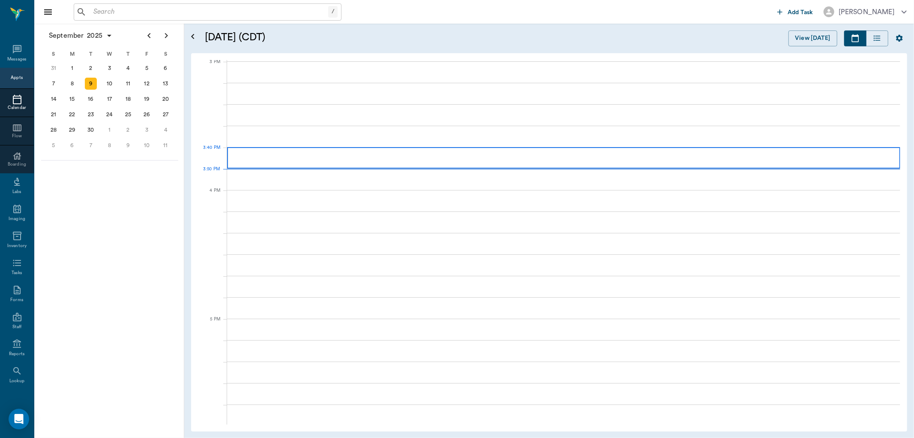
scroll to position [901, 0]
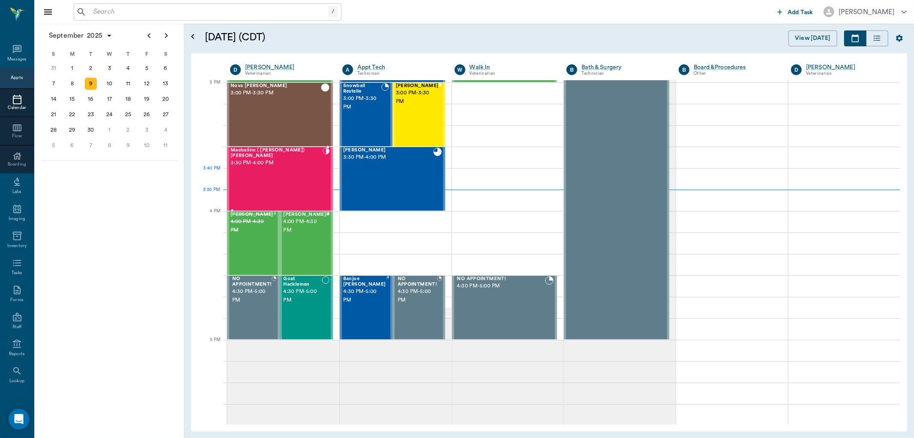
click at [297, 171] on div "Maebaline ( [PERSON_NAME]) [PERSON_NAME] 3:30 PM - 4:00 PM" at bounding box center [277, 178] width 92 height 63
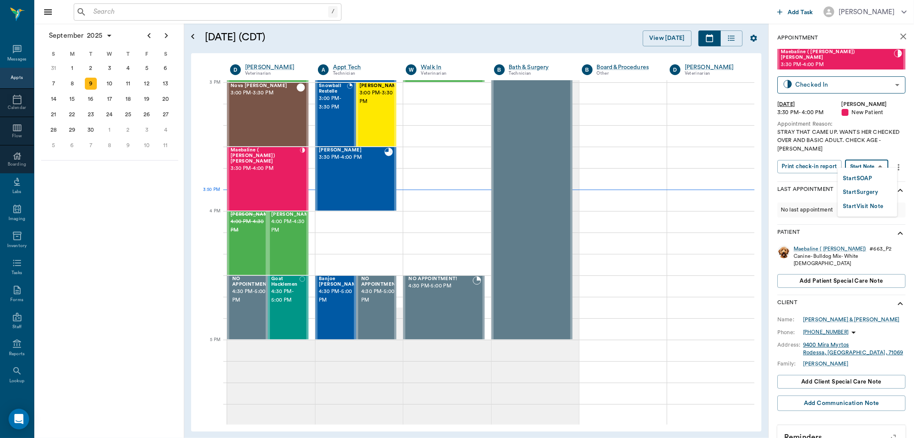
click at [860, 159] on body "/ ​ Add Task [PERSON_NAME] Nectar Messages Appts Calendar Flow Boarding Labs Im…" at bounding box center [457, 219] width 914 height 438
click at [860, 174] on button "Start SOAP" at bounding box center [857, 179] width 29 height 10
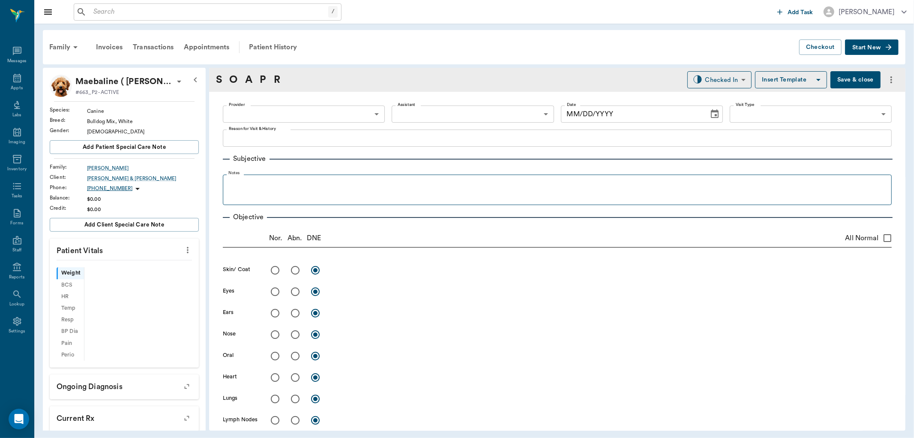
type input "63ec2f075fda476ae8351a4d"
type input "65d2be4f46e3a538d89b8c17"
type textarea "STRAY THAT CAME UP. WANTS HER CHECKED OVER AND BASIC ADULT. CHECK AGE -[PERSON_…"
type input "[DATE]"
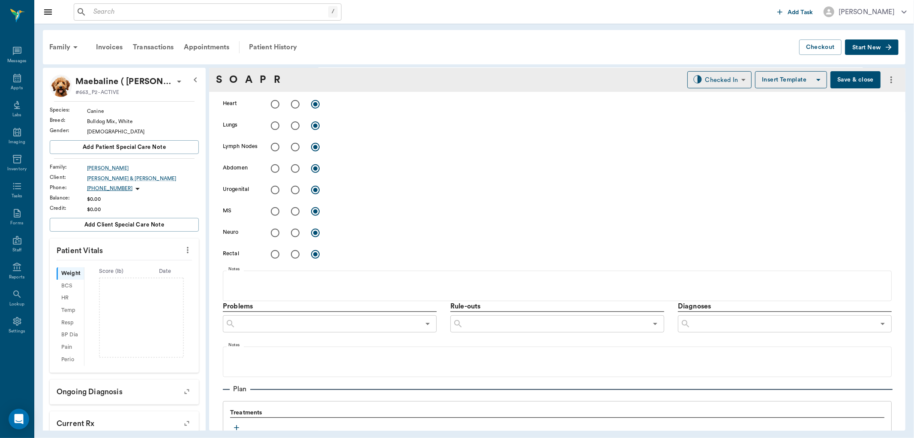
scroll to position [463, 0]
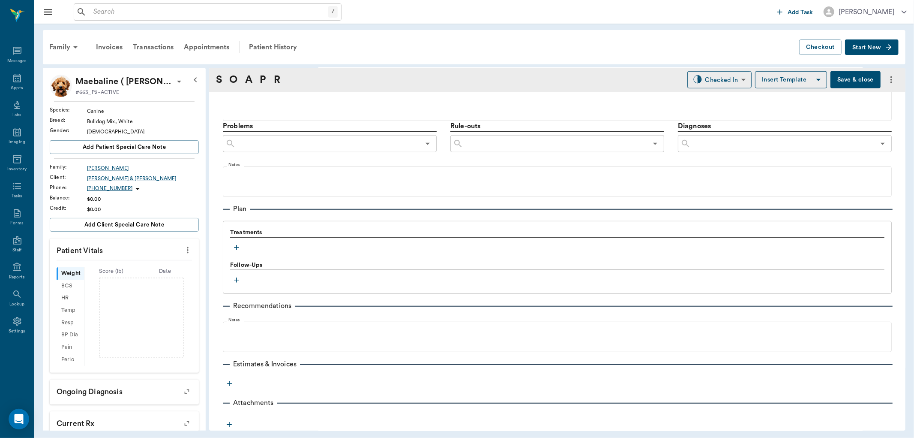
click at [238, 248] on icon "button" at bounding box center [236, 247] width 9 height 9
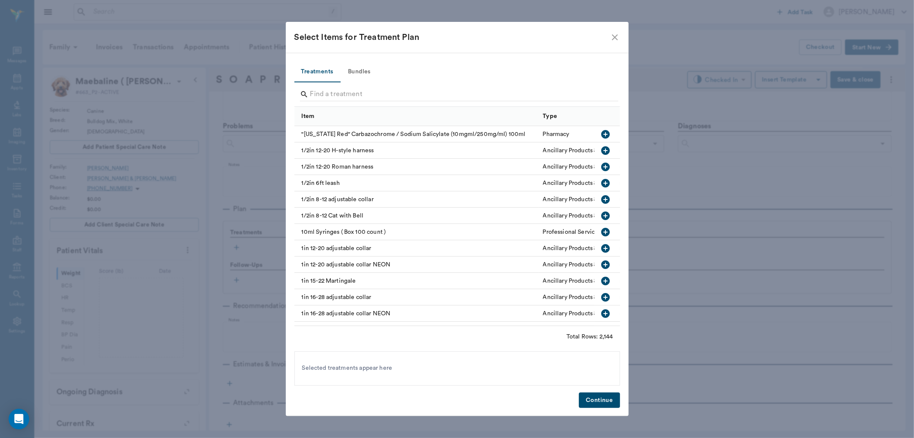
click at [354, 70] on button "Bundles" at bounding box center [359, 72] width 39 height 21
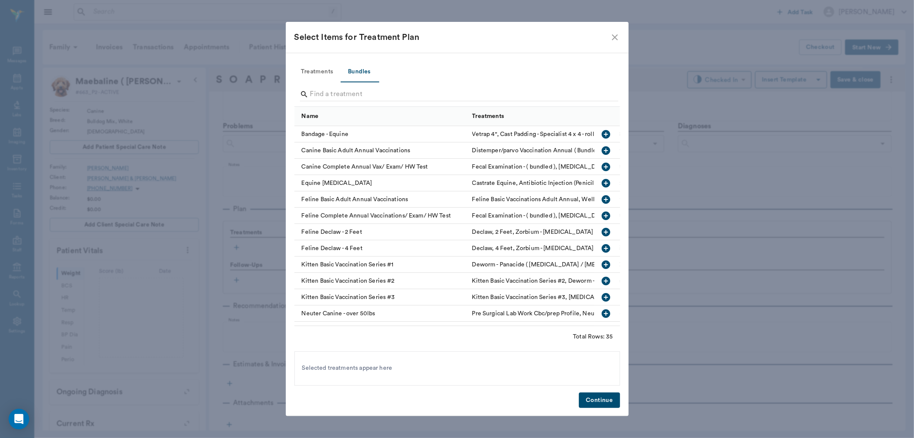
click at [601, 168] on icon "button" at bounding box center [606, 167] width 10 height 10
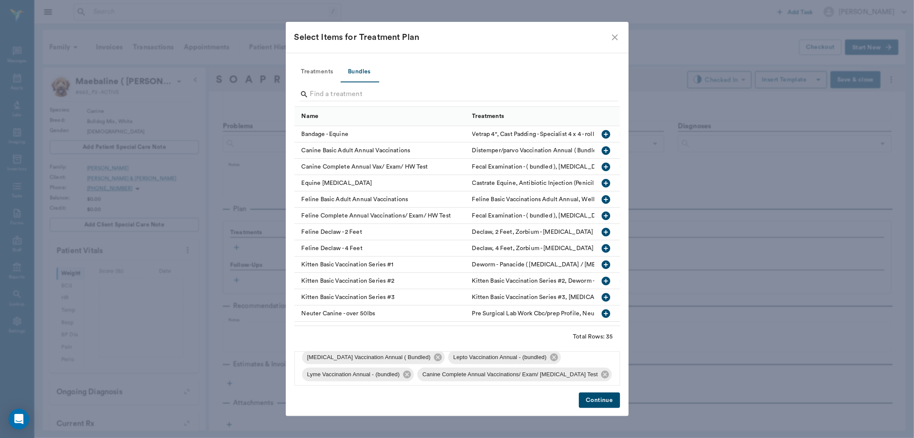
scroll to position [63, 0]
click at [597, 400] on button "Continue" at bounding box center [599, 400] width 41 height 16
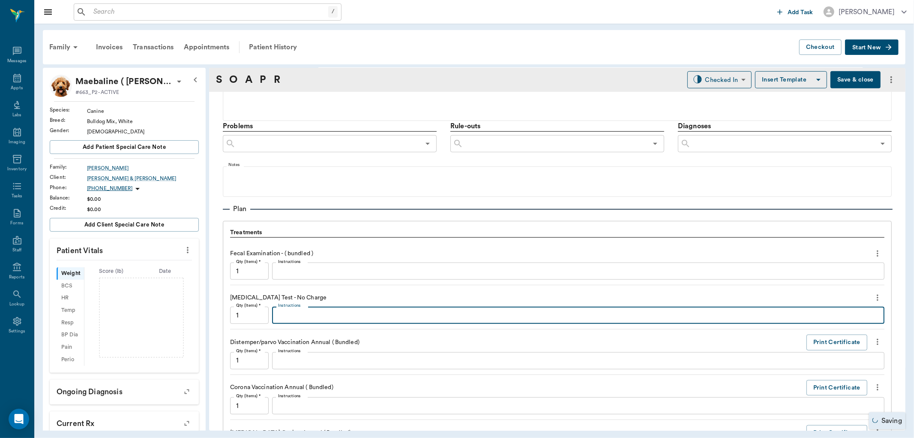
click at [306, 315] on textarea "Instructions" at bounding box center [578, 315] width 600 height 10
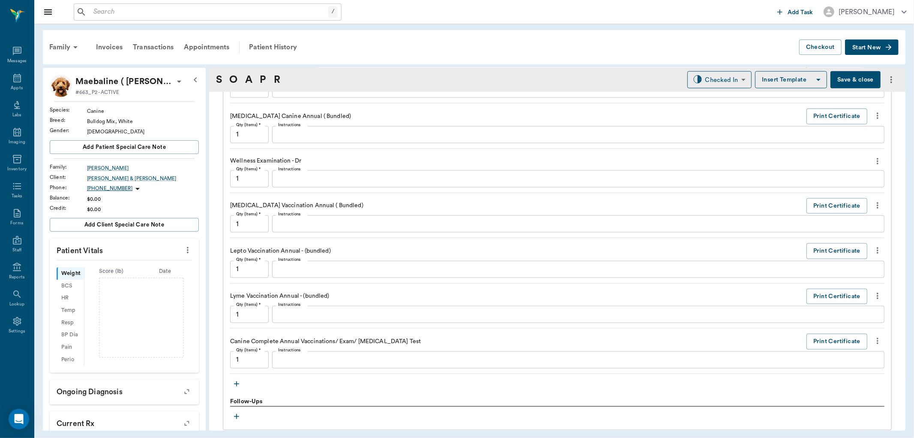
scroll to position [796, 0]
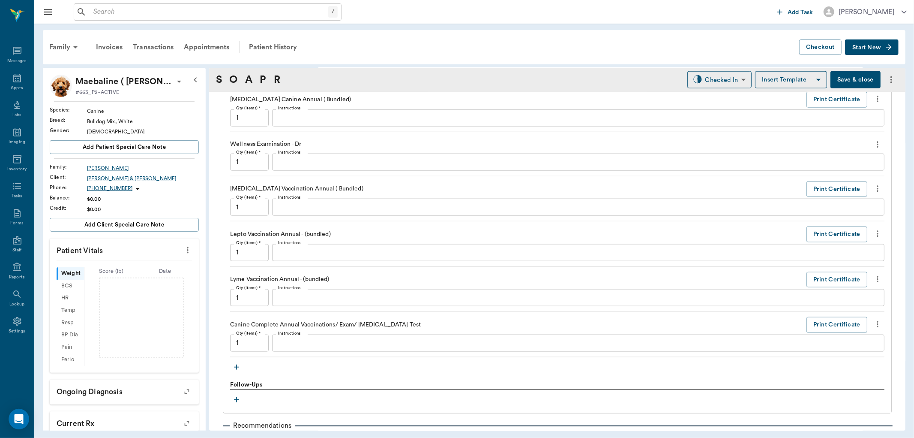
type textarea "negative"
click at [236, 369] on icon "button" at bounding box center [236, 367] width 9 height 9
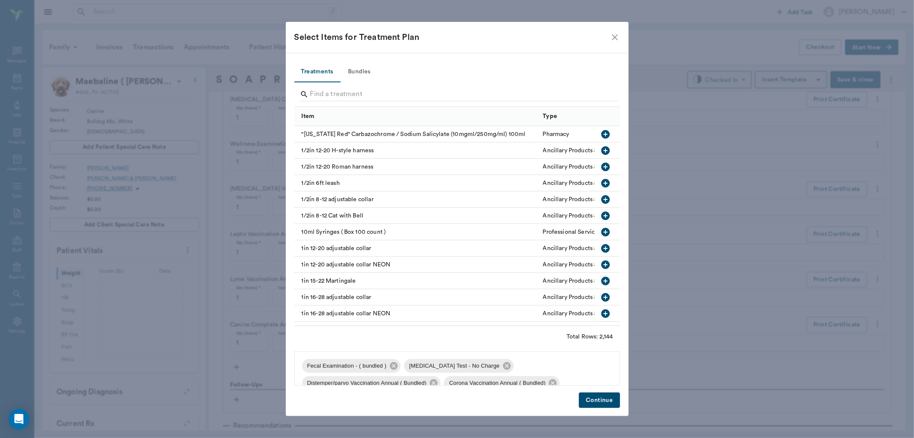
click at [367, 86] on div at bounding box center [459, 95] width 318 height 22
click at [362, 87] on input "Search" at bounding box center [457, 94] width 295 height 14
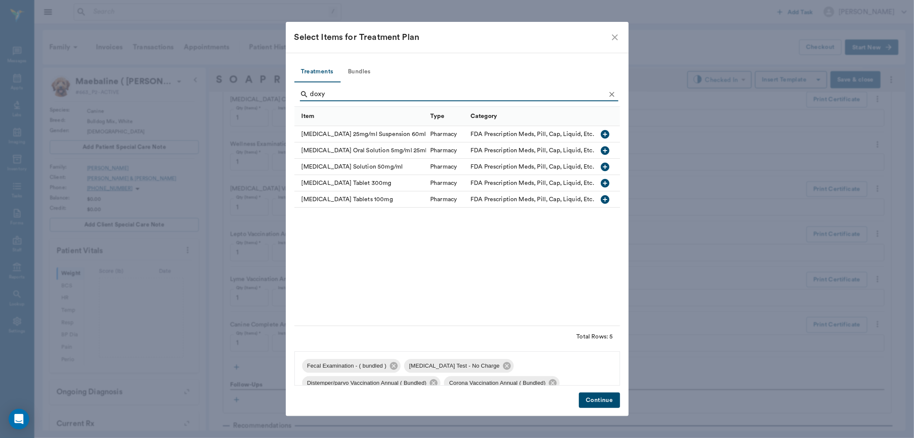
type input "doxy"
click at [605, 182] on icon "button" at bounding box center [605, 183] width 10 height 10
click at [599, 183] on button "button" at bounding box center [605, 183] width 15 height 15
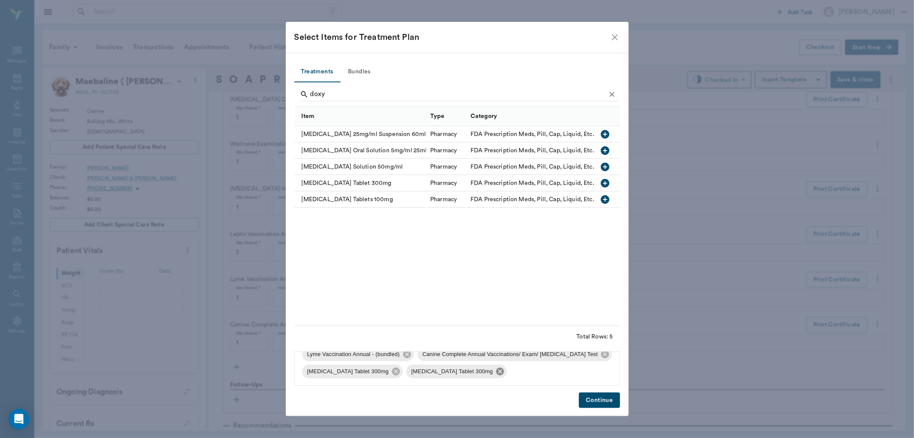
click at [495, 372] on icon at bounding box center [499, 370] width 9 height 9
click at [602, 399] on button "Continue" at bounding box center [599, 400] width 41 height 16
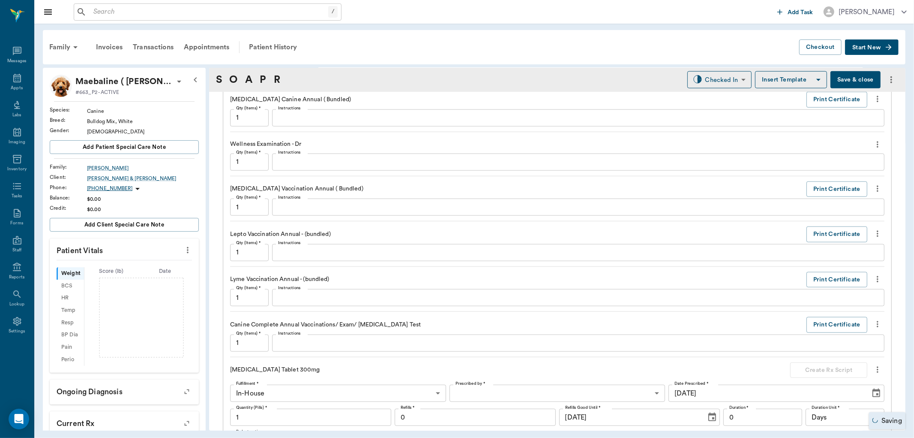
scroll to position [891, 0]
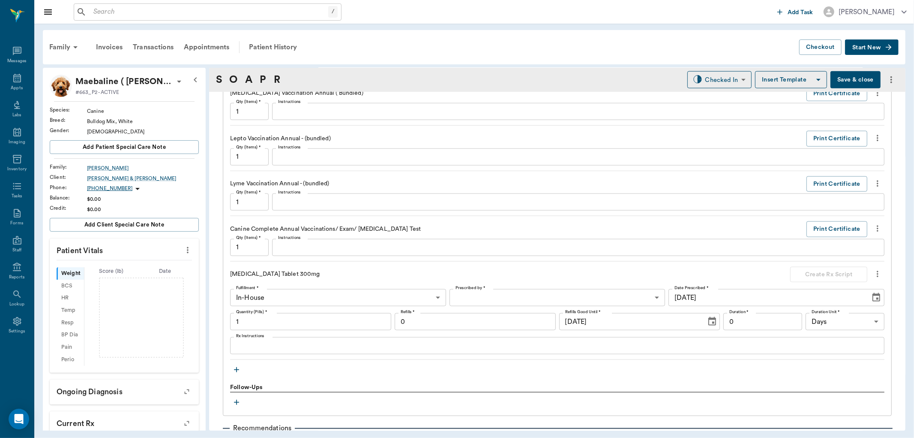
click at [236, 369] on icon "button" at bounding box center [236, 369] width 9 height 9
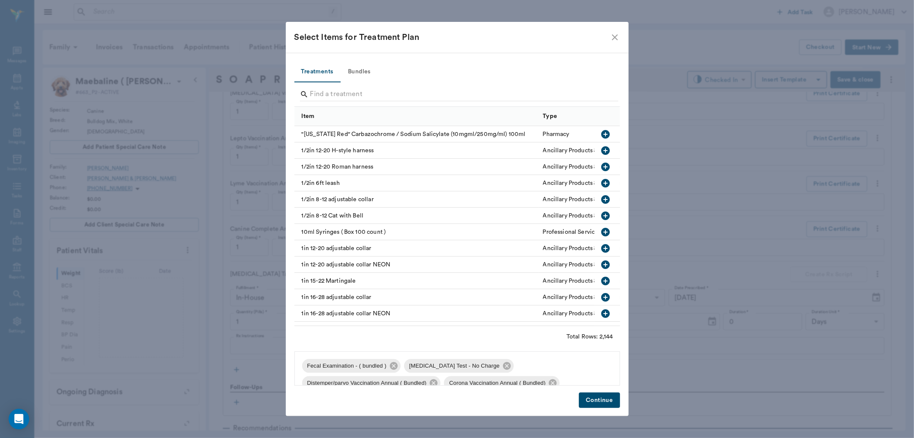
click at [337, 87] on div at bounding box center [459, 95] width 318 height 22
click at [337, 92] on input "Search" at bounding box center [457, 94] width 295 height 14
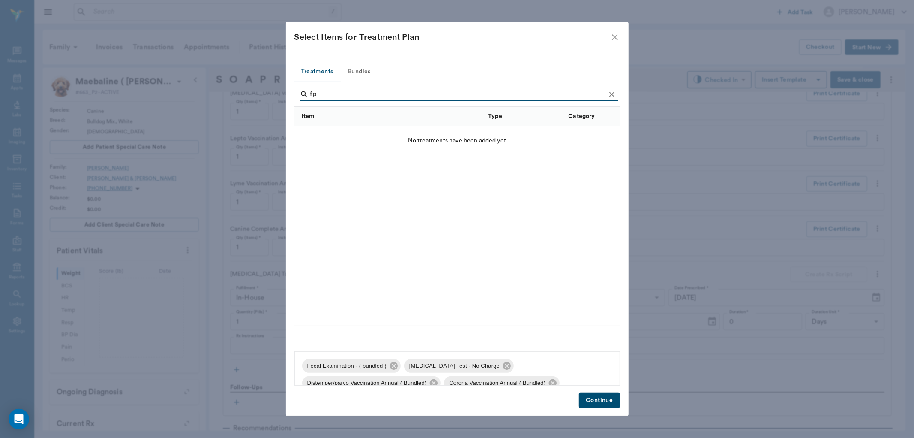
type input "f"
click at [318, 69] on button "Treatments" at bounding box center [317, 72] width 46 height 21
click at [332, 99] on input "-hpro" at bounding box center [457, 94] width 295 height 14
type input "-"
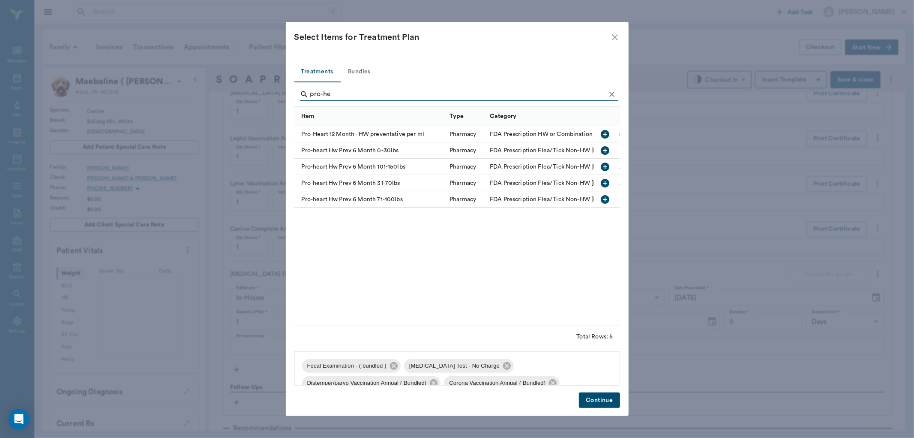
type input "pro-he"
click at [608, 183] on icon "button" at bounding box center [605, 183] width 9 height 9
click at [603, 184] on icon "button" at bounding box center [605, 183] width 9 height 9
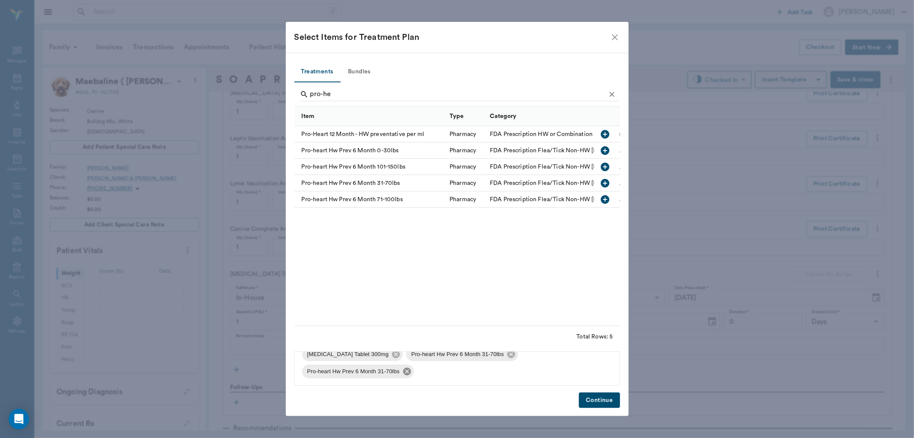
click at [405, 369] on icon at bounding box center [407, 371] width 8 height 8
click at [598, 403] on button "Continue" at bounding box center [599, 400] width 41 height 16
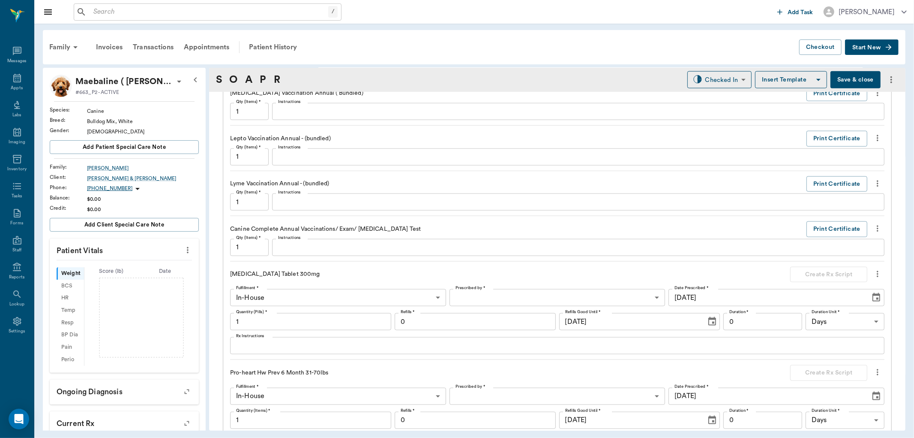
scroll to position [939, 0]
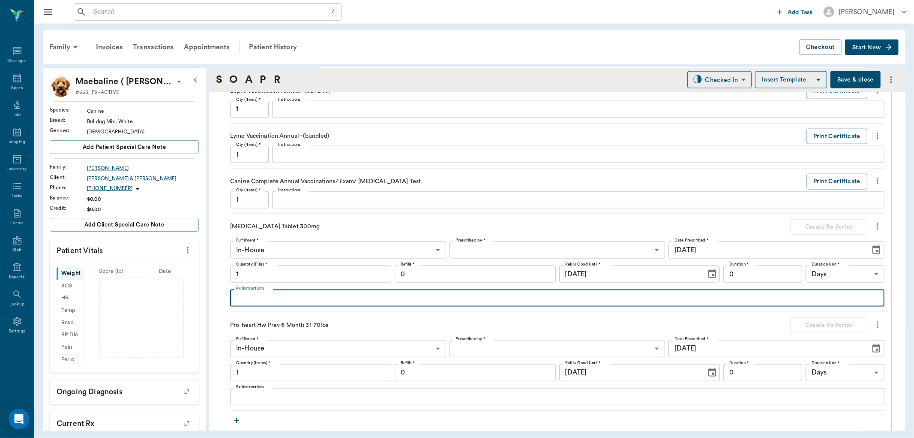
click at [301, 297] on textarea "Rx Instructions" at bounding box center [557, 298] width 642 height 10
type textarea "Give 1 tablet daily"
click at [363, 261] on body "/ ​ Add Task [PERSON_NAME] Nectar Messages Appts Labs Imaging Inventory Tasks F…" at bounding box center [457, 219] width 914 height 438
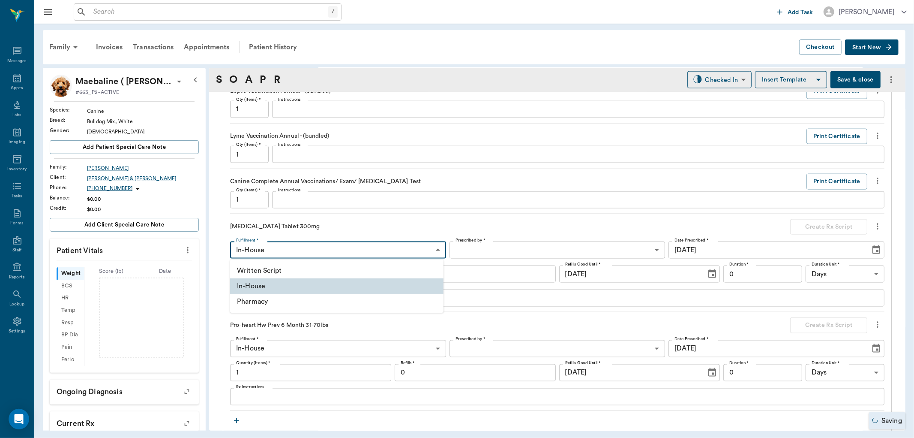
click at [356, 274] on li "Written Script" at bounding box center [336, 270] width 213 height 15
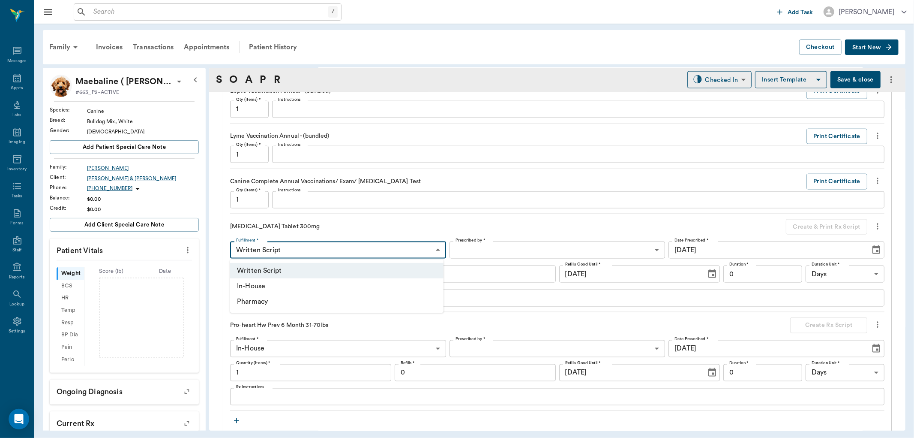
click at [370, 249] on body "/ ​ Add Task [PERSON_NAME] Nectar Messages Appts Labs Imaging Inventory Tasks F…" at bounding box center [457, 219] width 914 height 438
click at [297, 282] on li "In-House" at bounding box center [336, 285] width 213 height 15
type input "In-House"
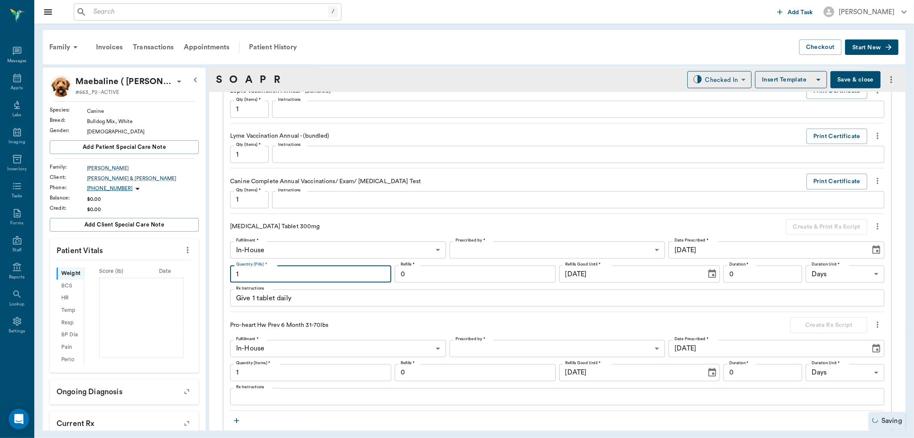
click at [291, 280] on input "1" at bounding box center [310, 273] width 161 height 17
type input "30"
click at [509, 248] on body "/ ​ Add Task [PERSON_NAME] Nectar Messages Appts Labs Imaging Inventory Tasks F…" at bounding box center [457, 219] width 914 height 438
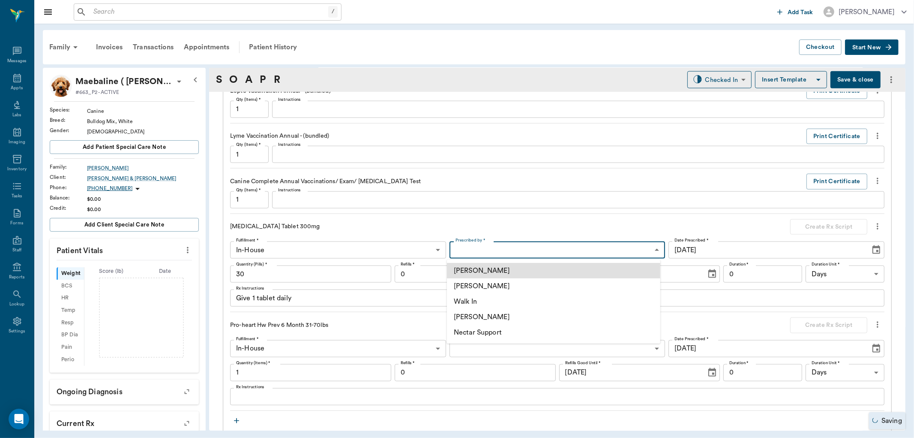
click at [504, 285] on li "[PERSON_NAME]" at bounding box center [553, 285] width 213 height 15
type input "63ec2f075fda476ae8351a4d"
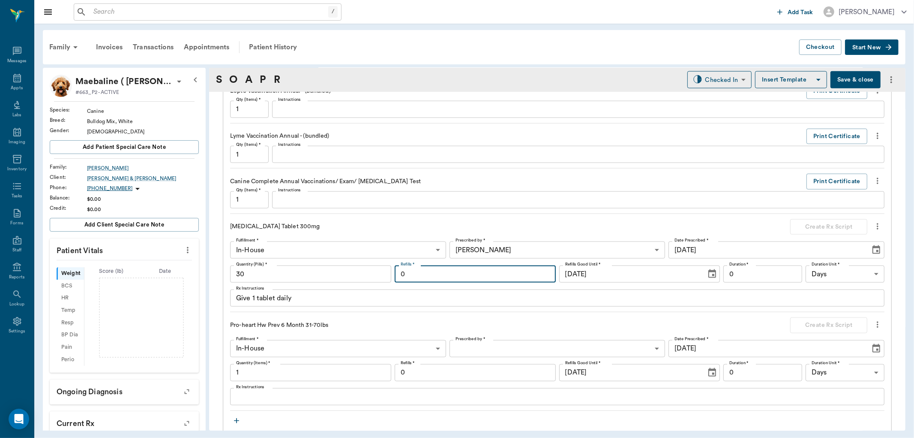
click at [468, 281] on input "0" at bounding box center [475, 273] width 161 height 17
type input "3"
click at [760, 276] on input "0" at bounding box center [762, 273] width 79 height 17
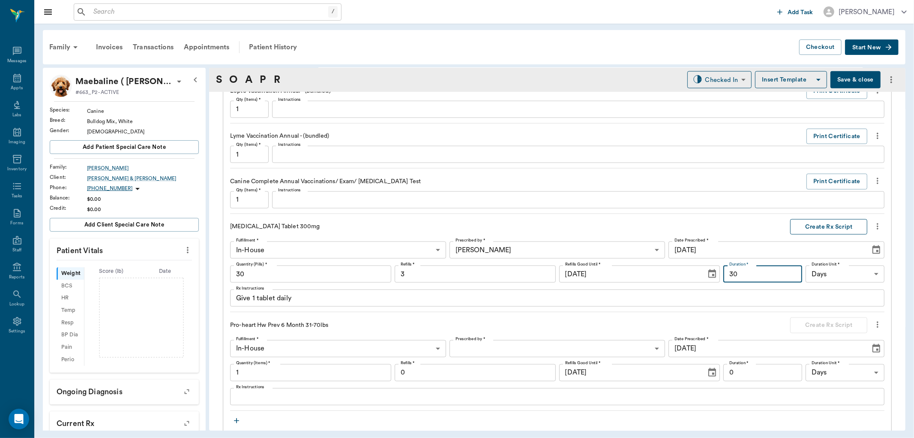
type input "30"
click at [818, 228] on button "Create Rx Script" at bounding box center [828, 227] width 77 height 16
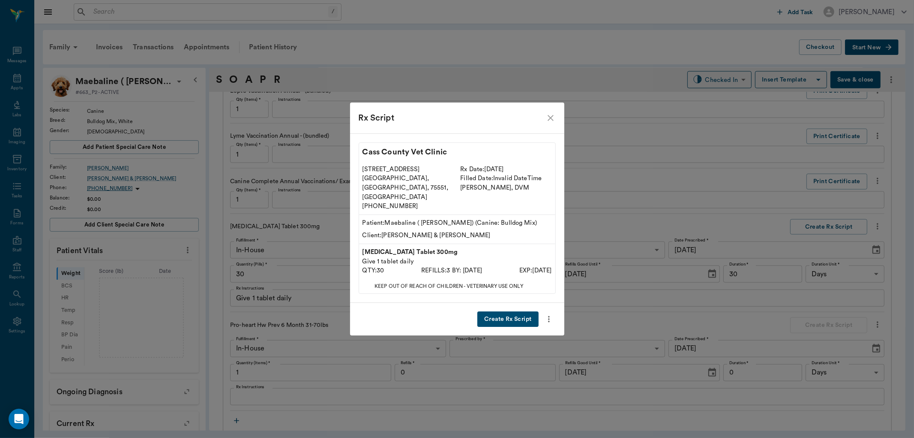
click at [512, 311] on button "Create Rx Script" at bounding box center [507, 319] width 61 height 16
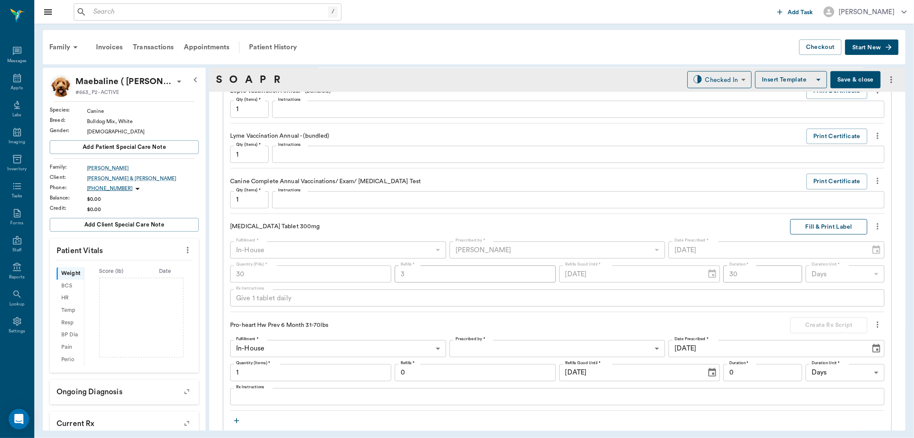
click at [827, 227] on button "Fill & Print Label" at bounding box center [828, 227] width 77 height 16
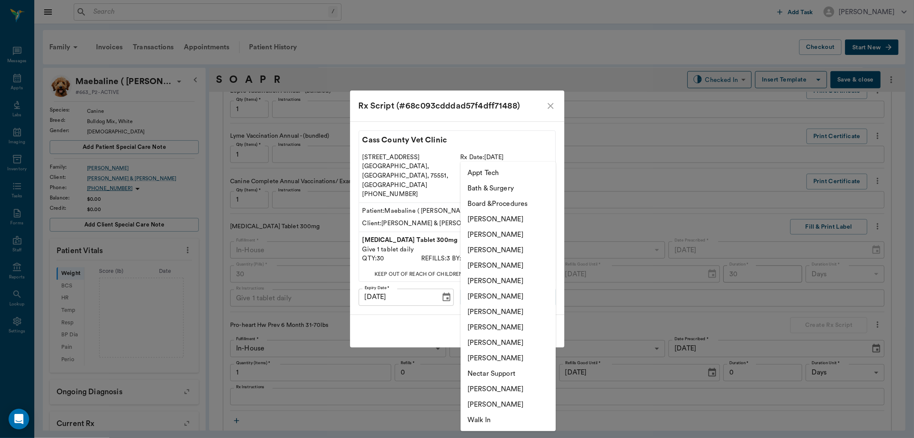
click at [545, 285] on body "/ ​ Add Task [PERSON_NAME] Nectar Messages Appts Labs Imaging Inventory Tasks F…" at bounding box center [457, 219] width 914 height 438
click at [522, 266] on li "[PERSON_NAME]" at bounding box center [508, 265] width 95 height 15
type input "63ec2f075fda476ae8351a4d"
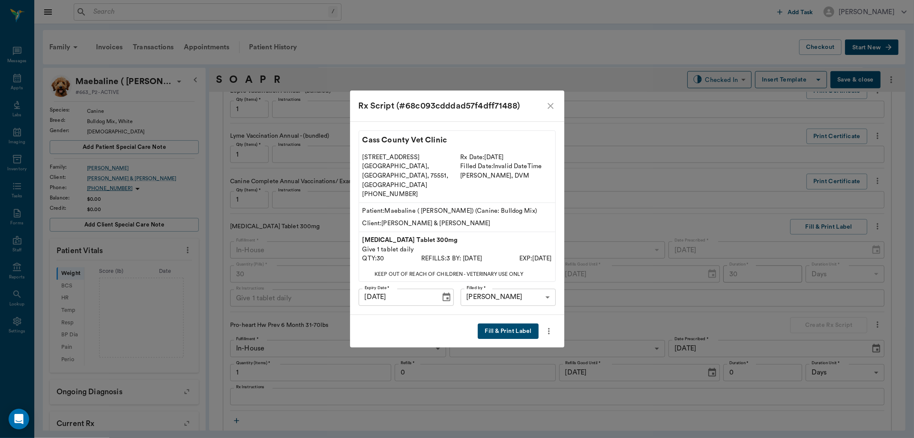
click at [524, 323] on button "Fill & Print Label" at bounding box center [508, 331] width 60 height 16
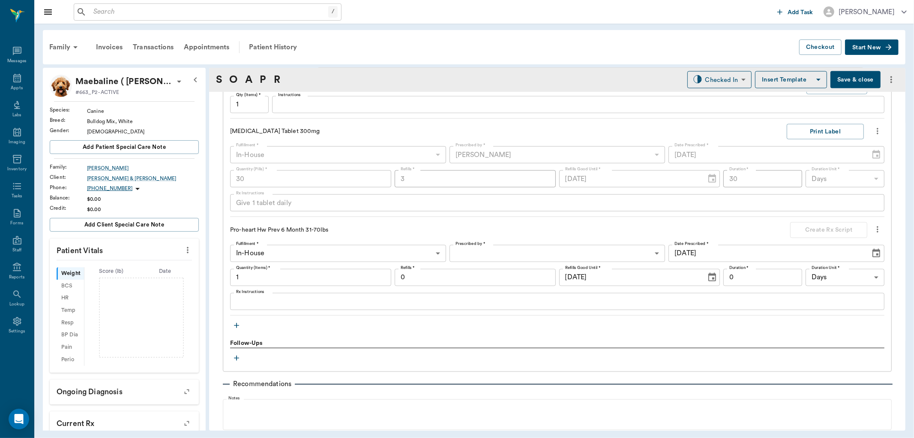
scroll to position [1082, 0]
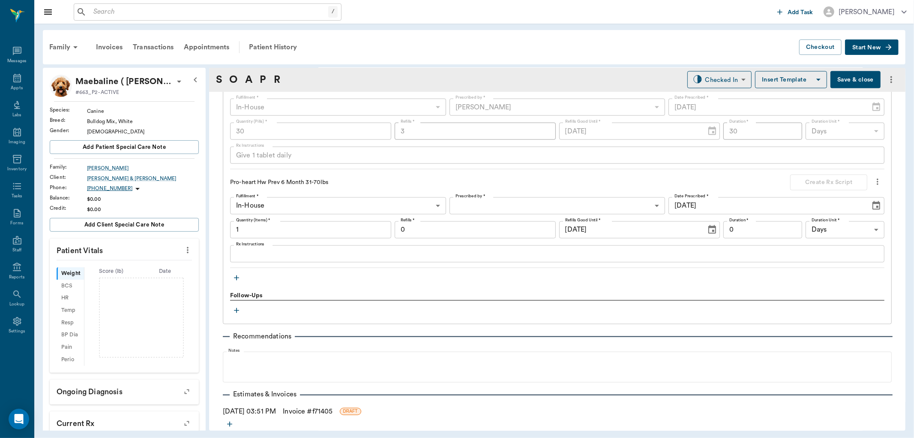
click at [237, 279] on icon "button" at bounding box center [236, 277] width 9 height 9
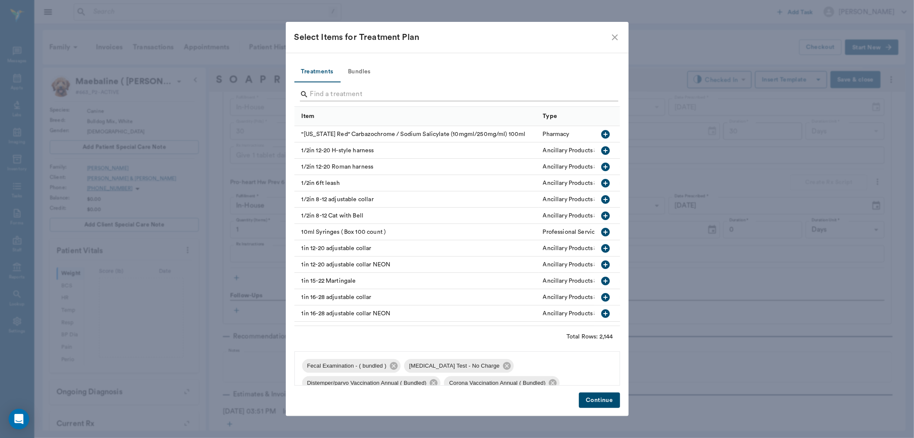
click at [347, 100] on input "Search" at bounding box center [457, 94] width 295 height 14
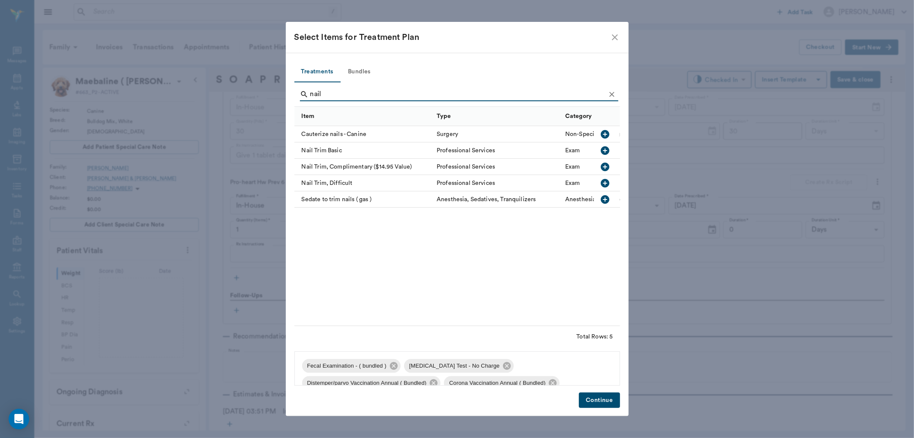
type input "nail"
click at [605, 150] on icon "button" at bounding box center [605, 150] width 10 height 10
click at [601, 396] on button "Continue" at bounding box center [599, 400] width 41 height 16
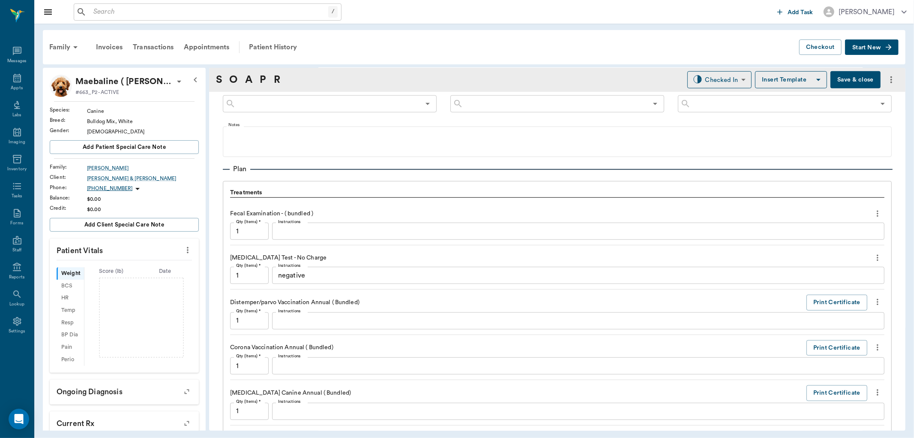
scroll to position [474, 0]
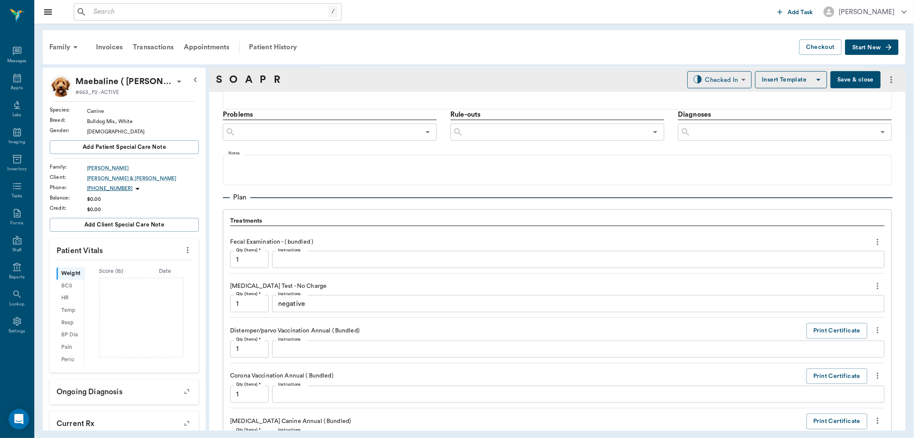
click at [333, 308] on div "negative x Instructions" at bounding box center [578, 303] width 612 height 17
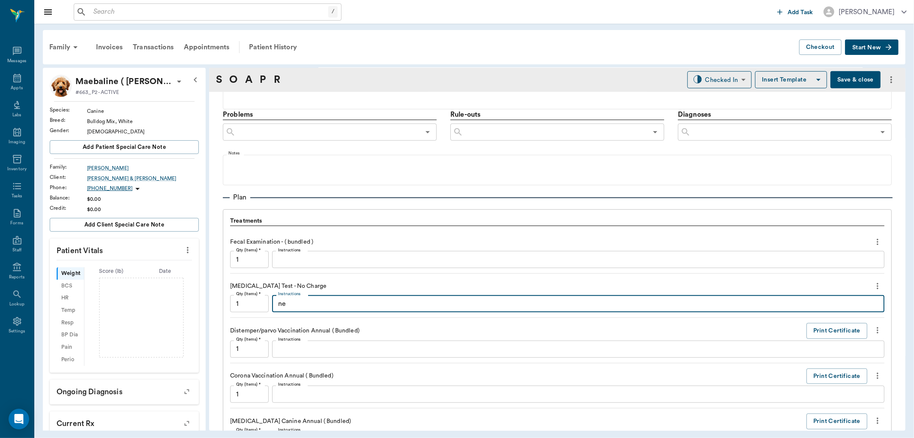
type textarea "n"
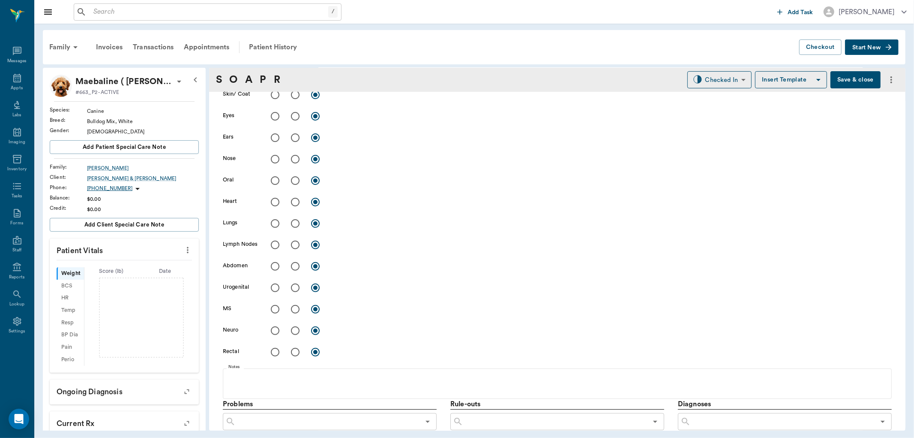
scroll to position [0, 0]
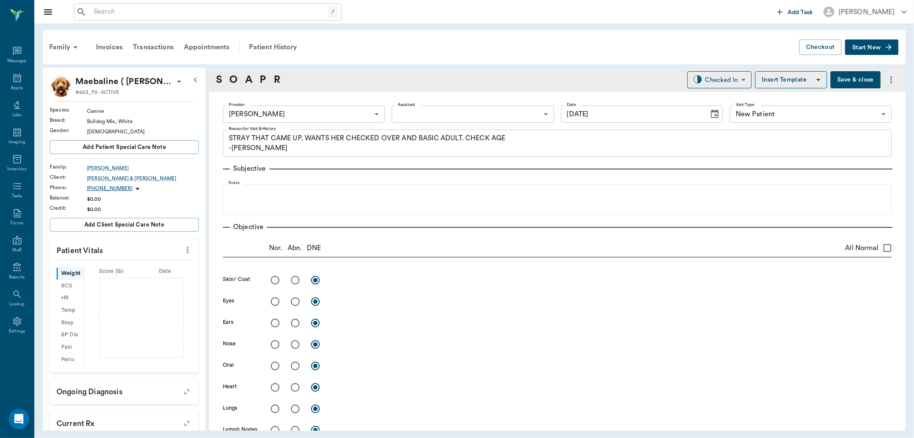
type textarea "positive - less color than control, no [MEDICAL_DATA] seen. confirmed with 2 br…"
click at [881, 243] on input "All Normal" at bounding box center [887, 248] width 18 height 18
checkbox input "true"
radio input "true"
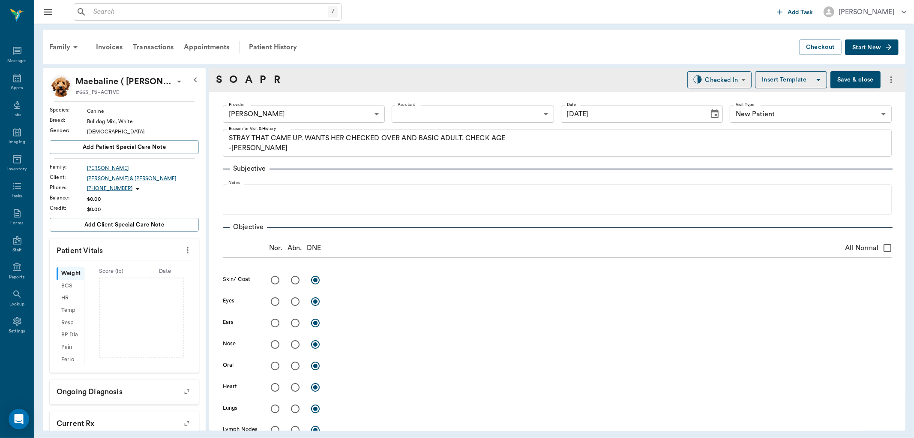
radio input "true"
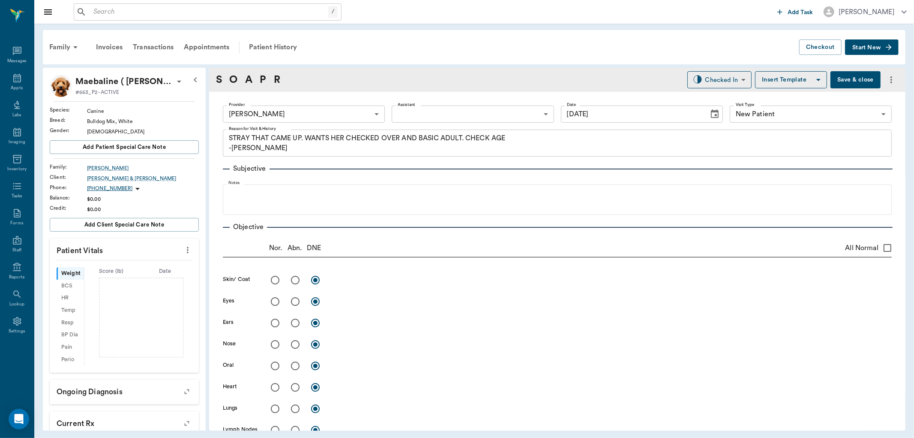
radio input "true"
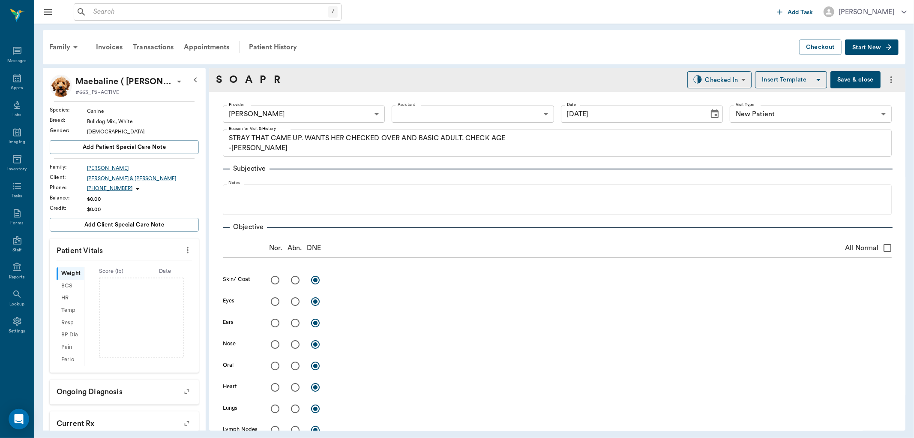
radio input "true"
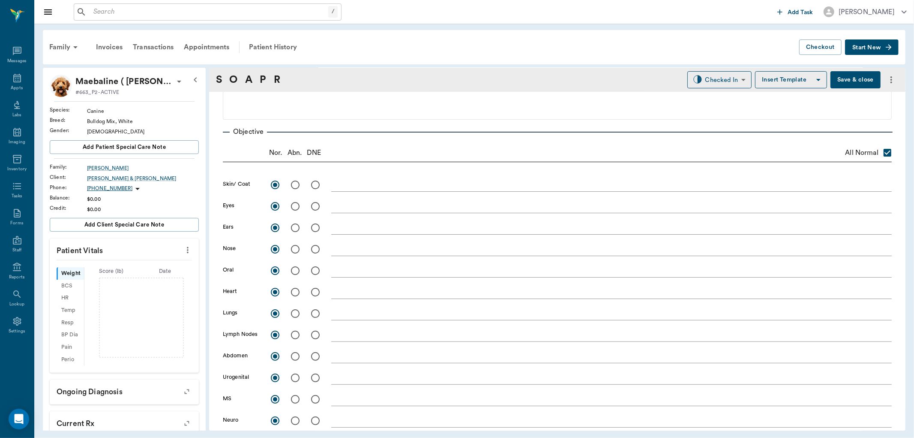
click at [296, 315] on input "radio" at bounding box center [295, 313] width 18 height 18
radio input "true"
checkbox input "false"
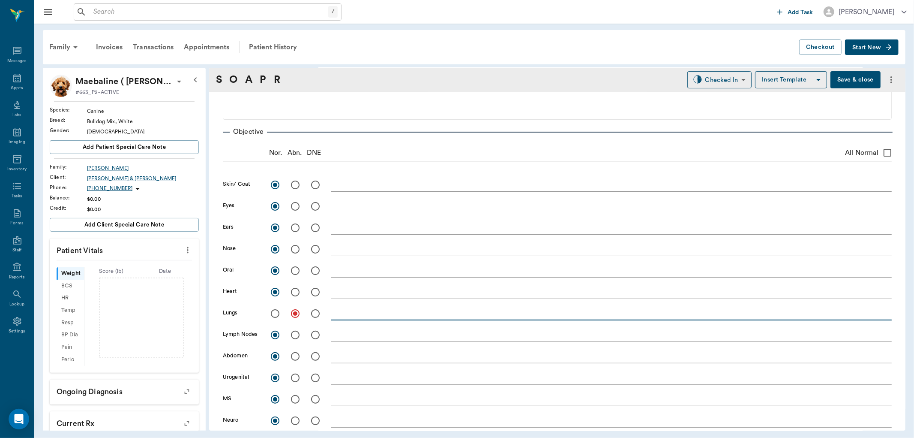
click at [351, 314] on textarea at bounding box center [611, 313] width 560 height 10
click at [377, 316] on textarea "increased heartrate" at bounding box center [611, 313] width 560 height 10
type textarea "increased respiration rate"
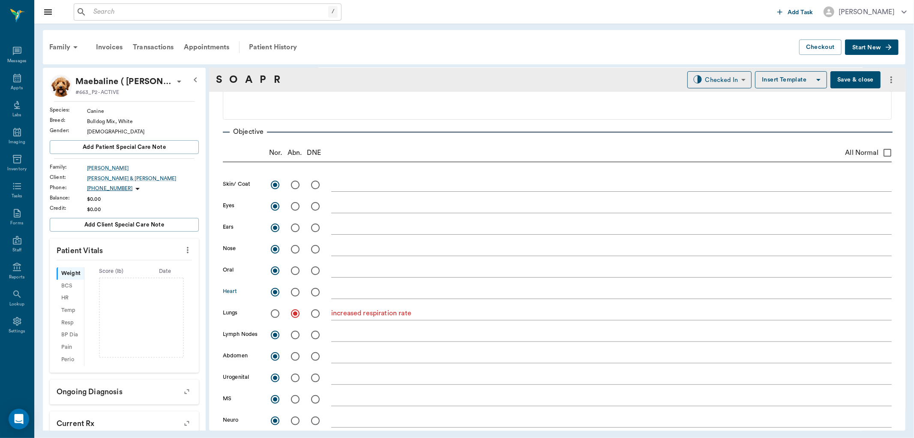
click at [291, 292] on input "radio" at bounding box center [295, 292] width 18 height 18
radio input "true"
click at [342, 293] on textarea at bounding box center [611, 292] width 560 height 10
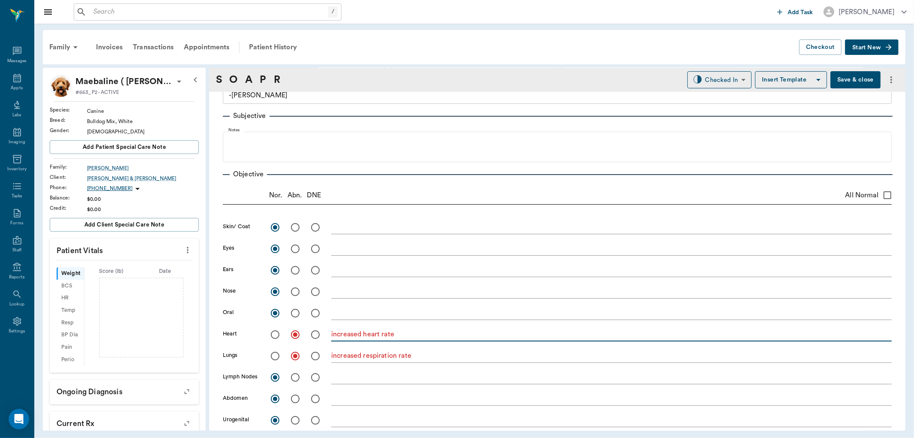
scroll to position [0, 0]
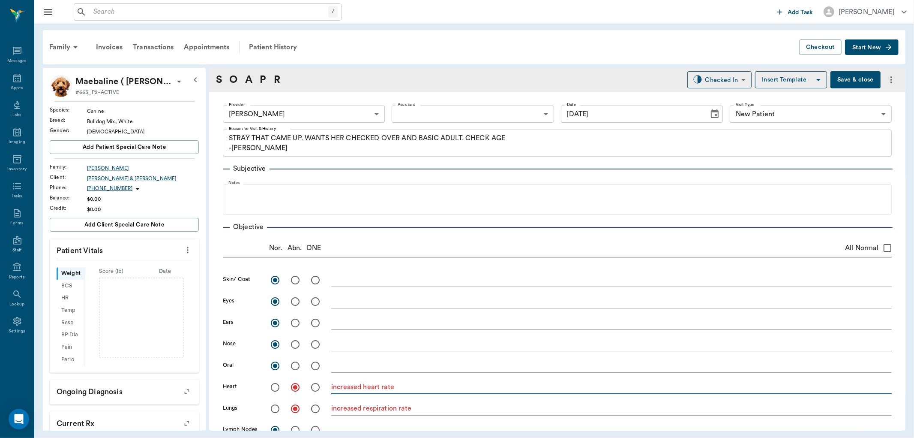
type textarea "increased heart rate"
click at [178, 81] on icon at bounding box center [179, 82] width 4 height 2
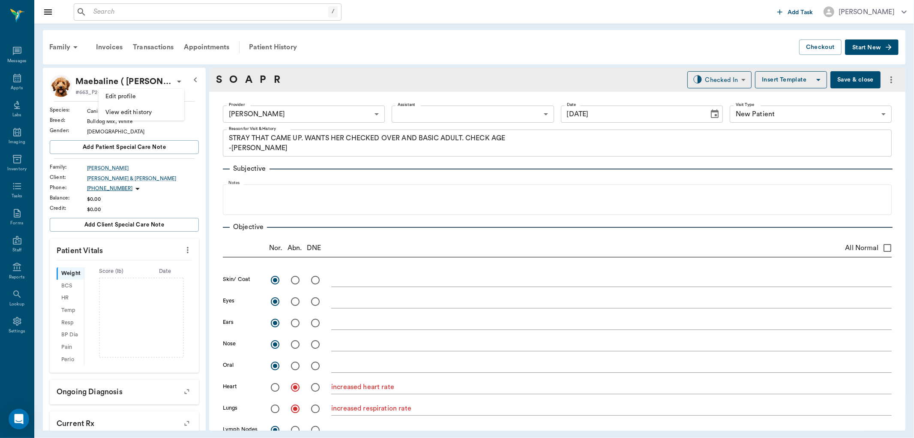
click at [156, 96] on span "Edit profile" at bounding box center [141, 96] width 72 height 9
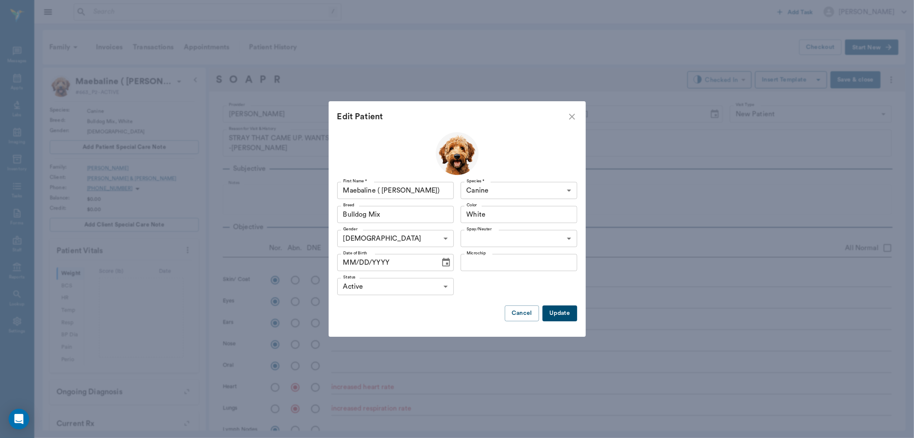
click at [447, 262] on icon "Choose date" at bounding box center [446, 262] width 10 height 10
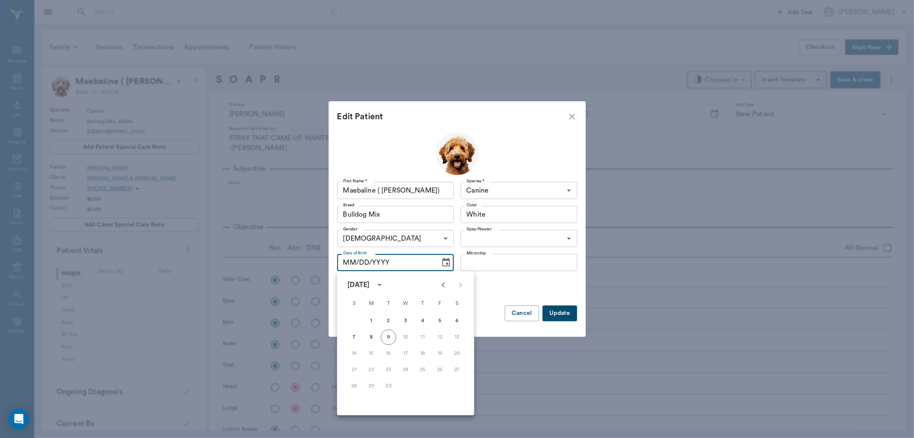
click at [385, 285] on icon "calendar view is open, switch to year view" at bounding box center [380, 284] width 10 height 10
click at [416, 333] on button "2022" at bounding box center [422, 334] width 31 height 15
type input "[DATE]"
click at [440, 335] on button "9" at bounding box center [439, 336] width 15 height 15
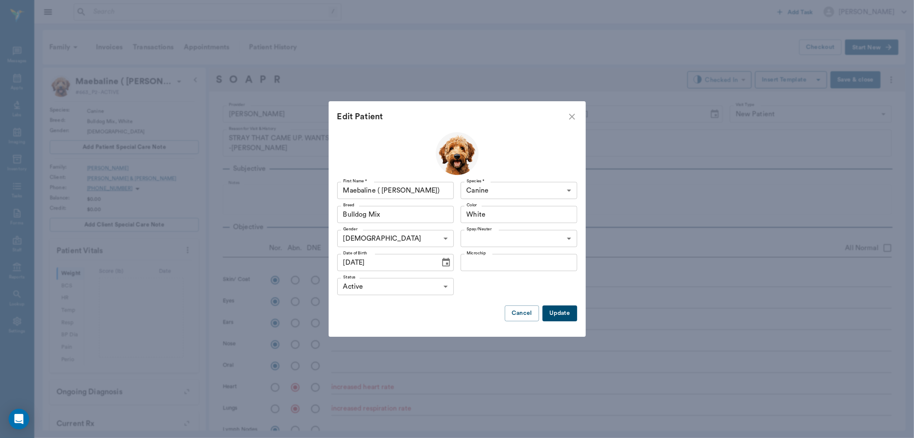
click at [555, 314] on button "Update" at bounding box center [559, 313] width 34 height 16
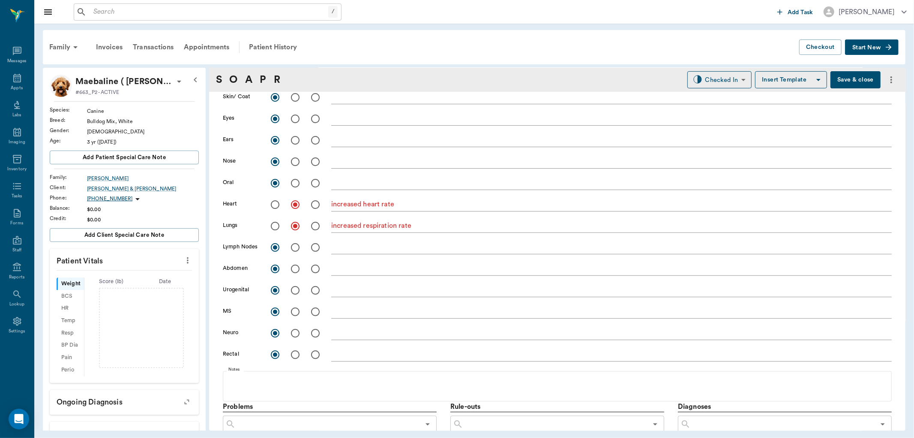
scroll to position [0, 0]
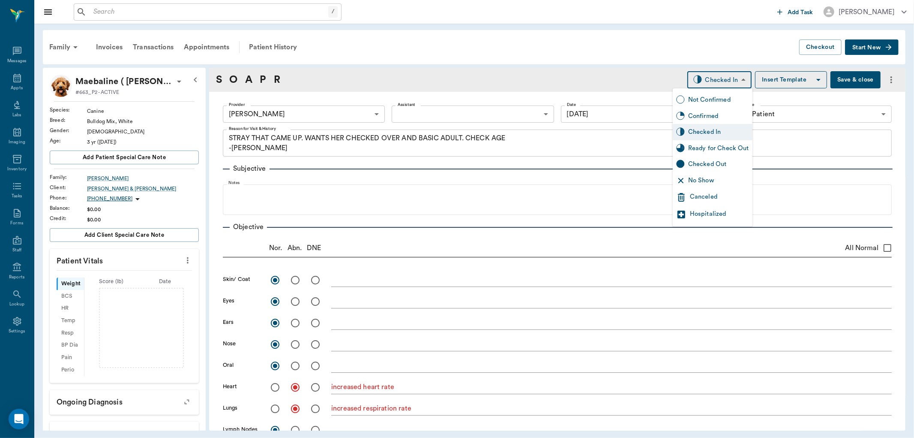
click at [731, 79] on body "/ ​ Add Task [PERSON_NAME] Nectar Messages Appts Labs Imaging Inventory Tasks F…" at bounding box center [457, 219] width 914 height 438
click at [715, 145] on div "Ready for Check Out" at bounding box center [718, 148] width 61 height 9
type input "READY_TO_CHECKOUT"
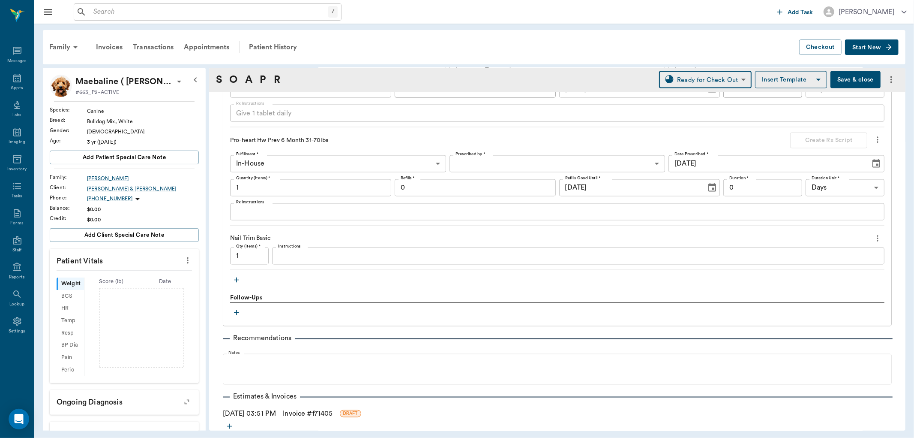
scroll to position [1167, 0]
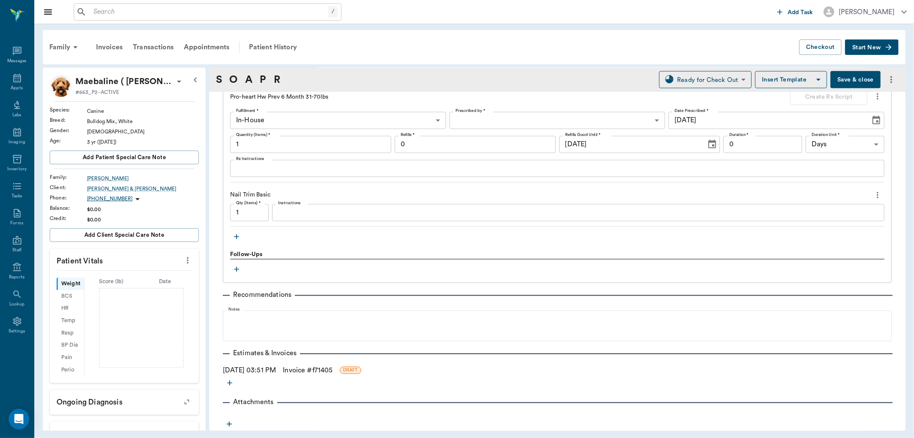
click at [183, 259] on icon "more" at bounding box center [187, 260] width 9 height 10
drag, startPoint x: 148, startPoint y: 270, endPoint x: 147, endPoint y: 266, distance: 4.5
click at [147, 268] on li "Enter Vitals" at bounding box center [145, 275] width 86 height 16
click at [138, 285] on input "text" at bounding box center [124, 285] width 75 height 17
type input "49.3"
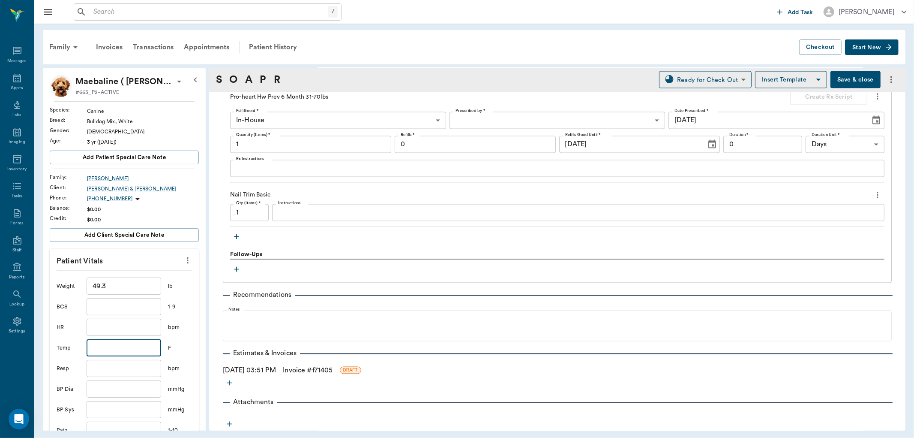
click at [135, 348] on input "text" at bounding box center [124, 347] width 75 height 17
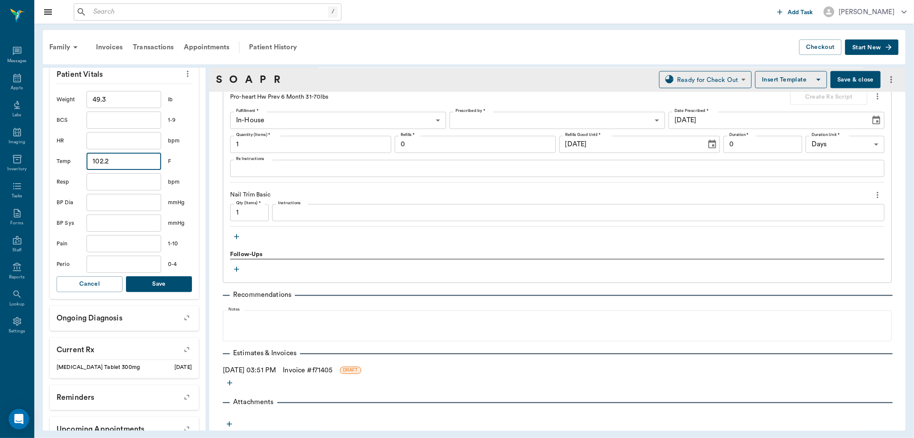
scroll to position [190, 0]
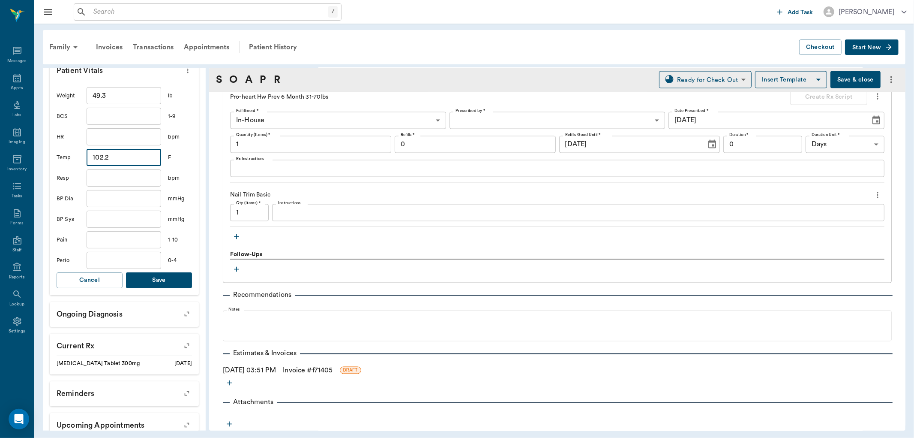
type input "102.2"
click at [166, 276] on button "Save" at bounding box center [159, 280] width 66 height 16
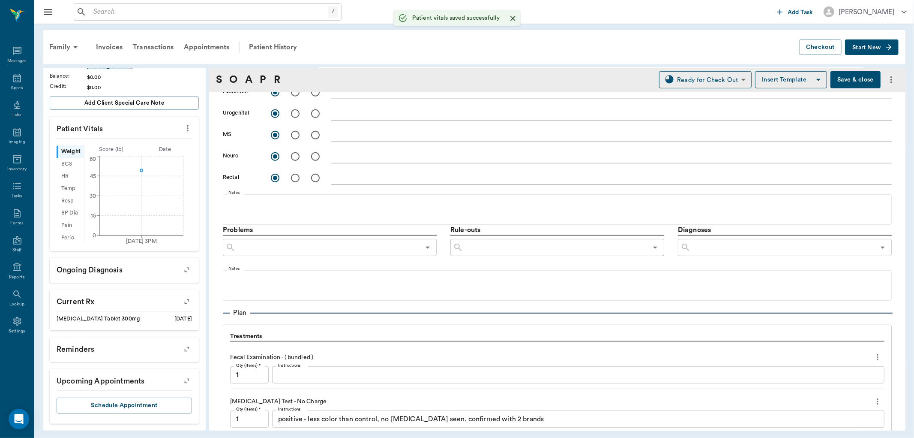
scroll to position [263, 0]
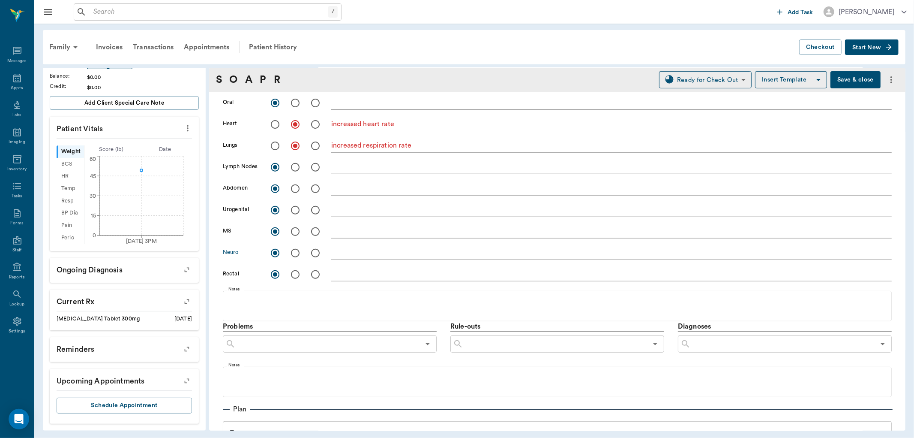
click at [297, 252] on input "radio" at bounding box center [295, 253] width 18 height 18
radio input "true"
click at [354, 258] on div "x" at bounding box center [611, 253] width 560 height 12
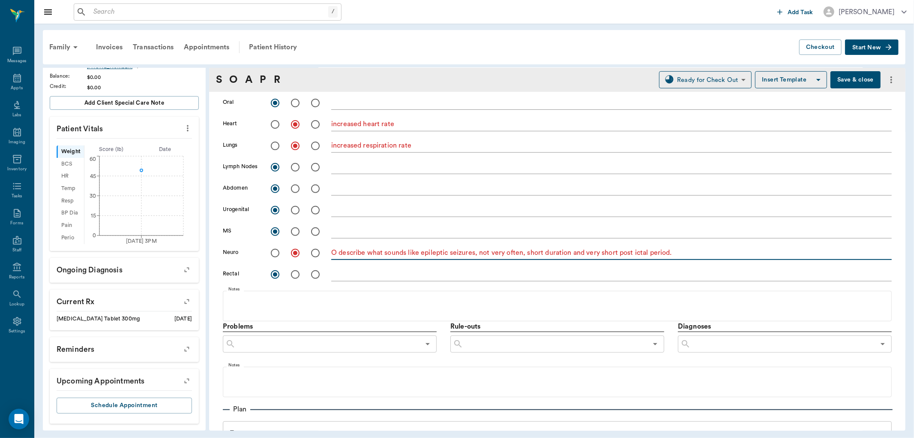
type textarea "O describe what sounds like epileptic seizures, not very often, short duration …"
click at [757, 347] on input "text" at bounding box center [783, 344] width 184 height 12
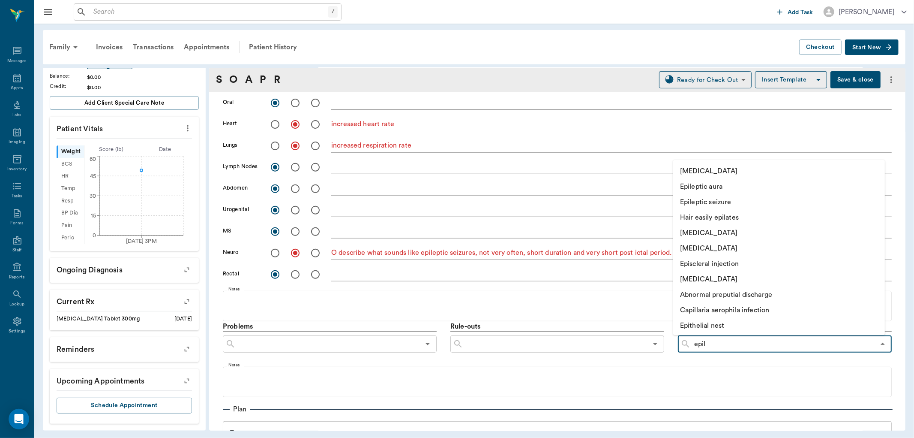
type input "epile"
click at [714, 204] on li "Epileptic seizure" at bounding box center [769, 201] width 193 height 15
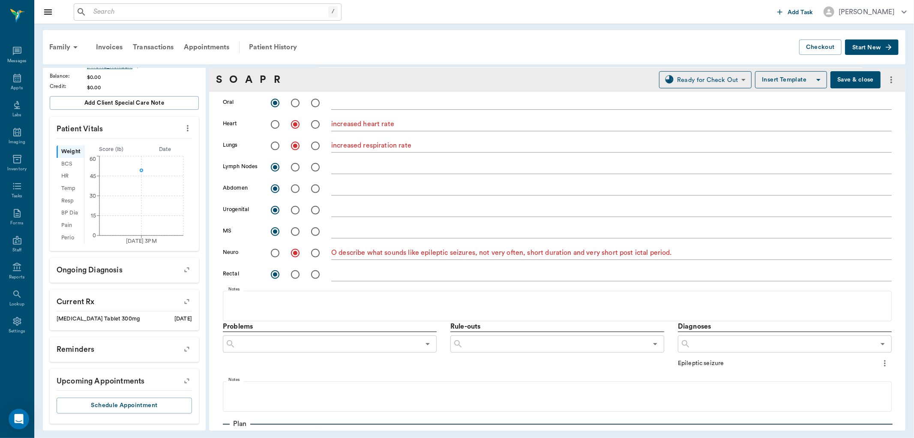
click at [691, 343] on input "text" at bounding box center [783, 344] width 184 height 12
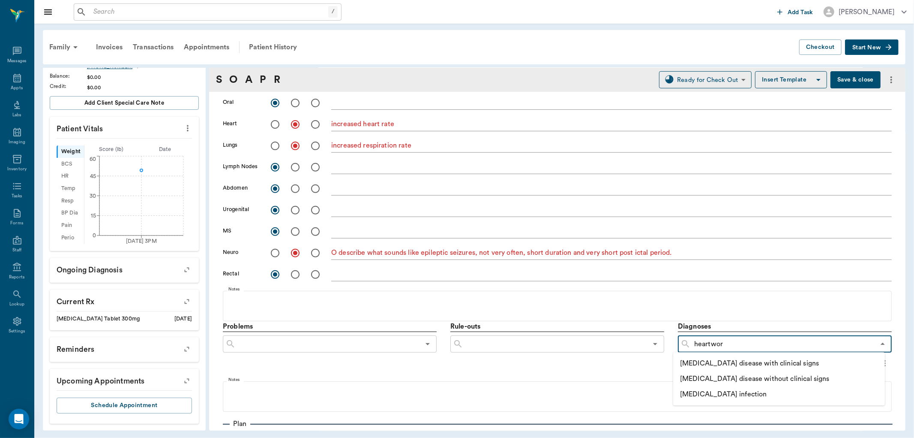
type input "[MEDICAL_DATA]"
click at [786, 378] on li "[MEDICAL_DATA] disease without clinical signs" at bounding box center [769, 378] width 193 height 15
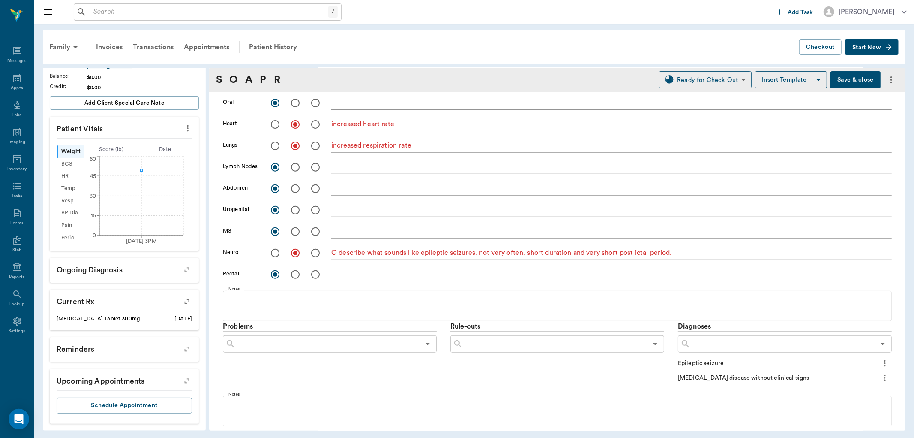
click at [884, 375] on icon "more" at bounding box center [885, 378] width 2 height 6
drag, startPoint x: 863, startPoint y: 383, endPoint x: 863, endPoint y: 388, distance: 5.2
click at [863, 388] on span "Add to ongoing diagnosis" at bounding box center [842, 391] width 72 height 9
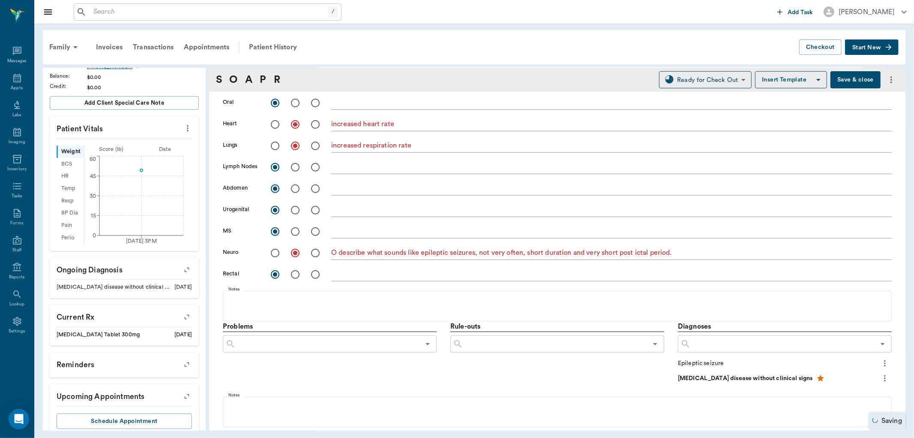
scroll to position [157, 0]
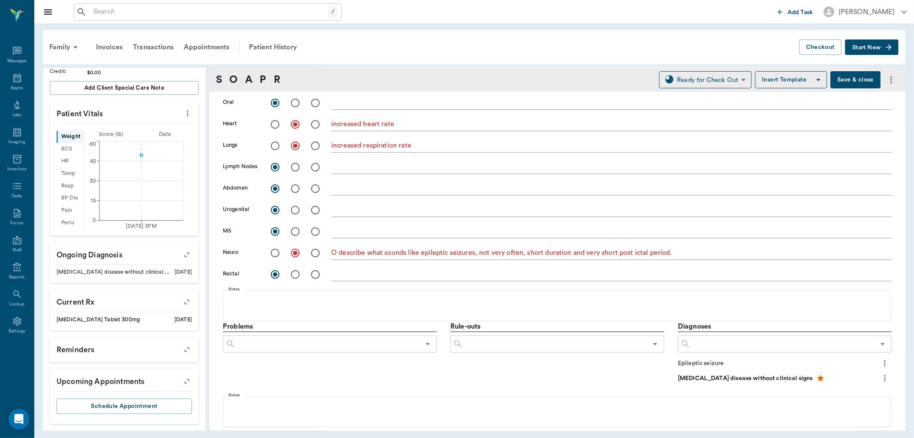
click at [880, 359] on icon "more" at bounding box center [884, 363] width 9 height 10
click at [858, 376] on span "Add to ongoing diagnosis" at bounding box center [842, 377] width 72 height 9
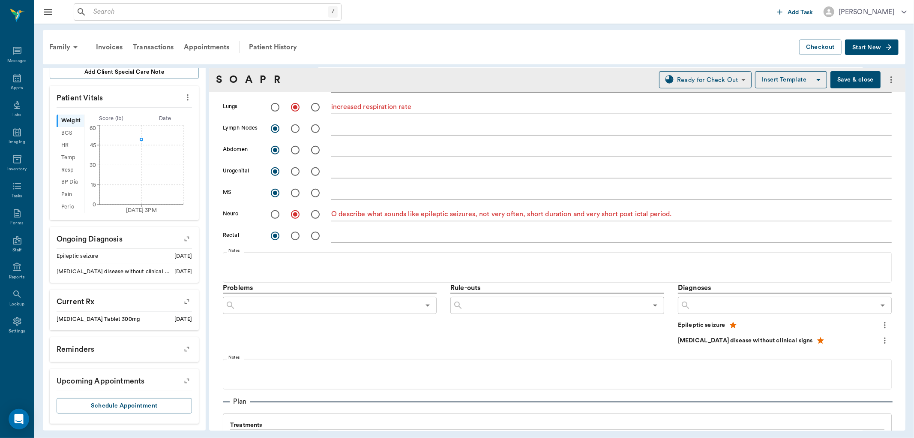
scroll to position [405, 0]
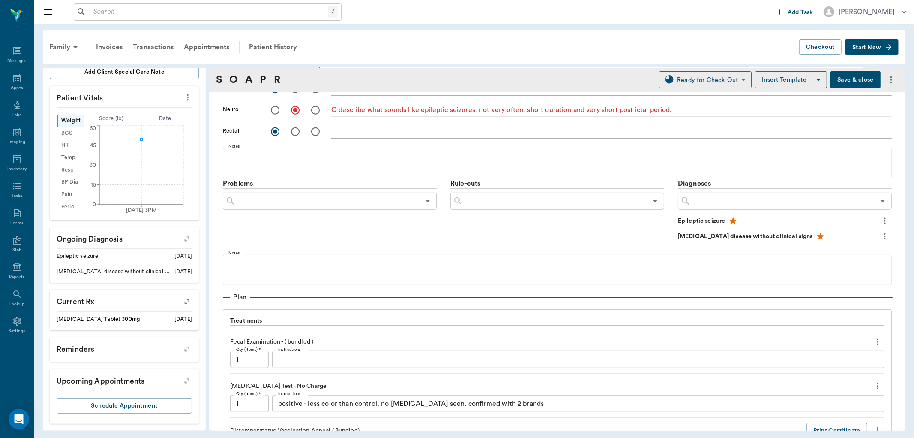
click at [320, 356] on textarea "Instructions" at bounding box center [578, 359] width 600 height 10
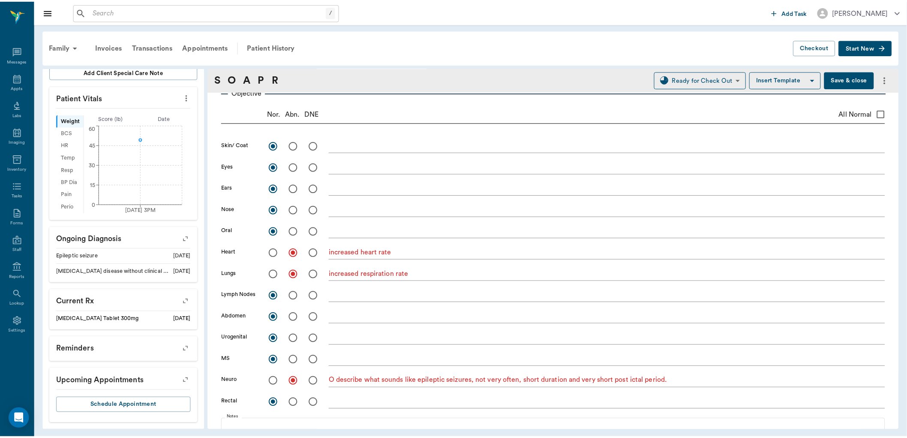
scroll to position [120, 0]
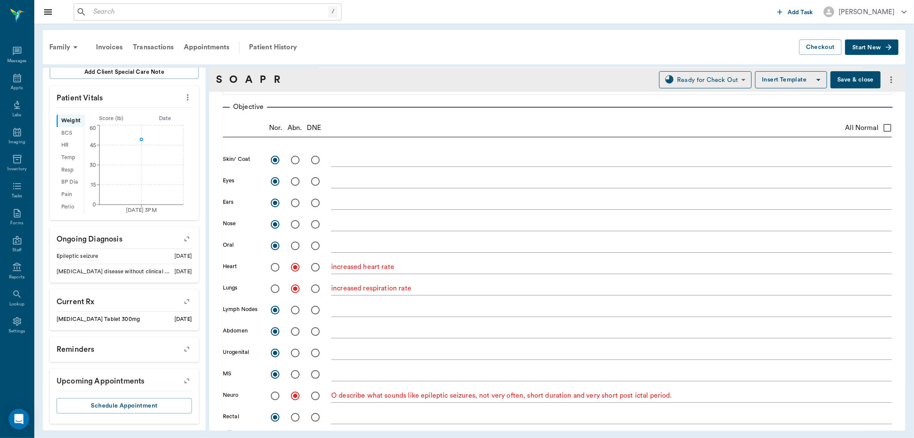
type textarea "negative"
click at [838, 82] on button "Save & close" at bounding box center [855, 79] width 50 height 17
